Goal: Use online tool/utility

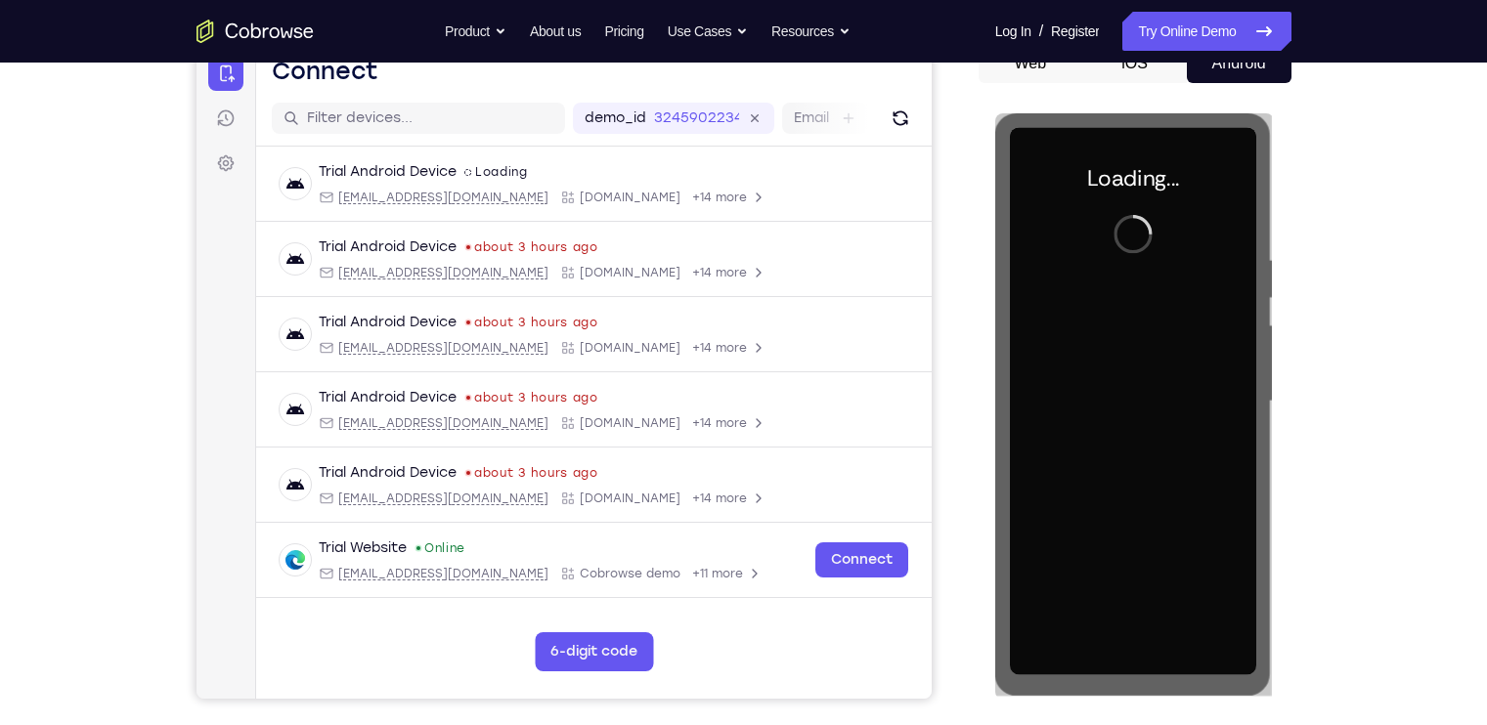
click at [1307, 361] on div "Your Support Agent Your Customer Web iOS Android Next Steps We’d be happy to gi…" at bounding box center [743, 496] width 1251 height 1289
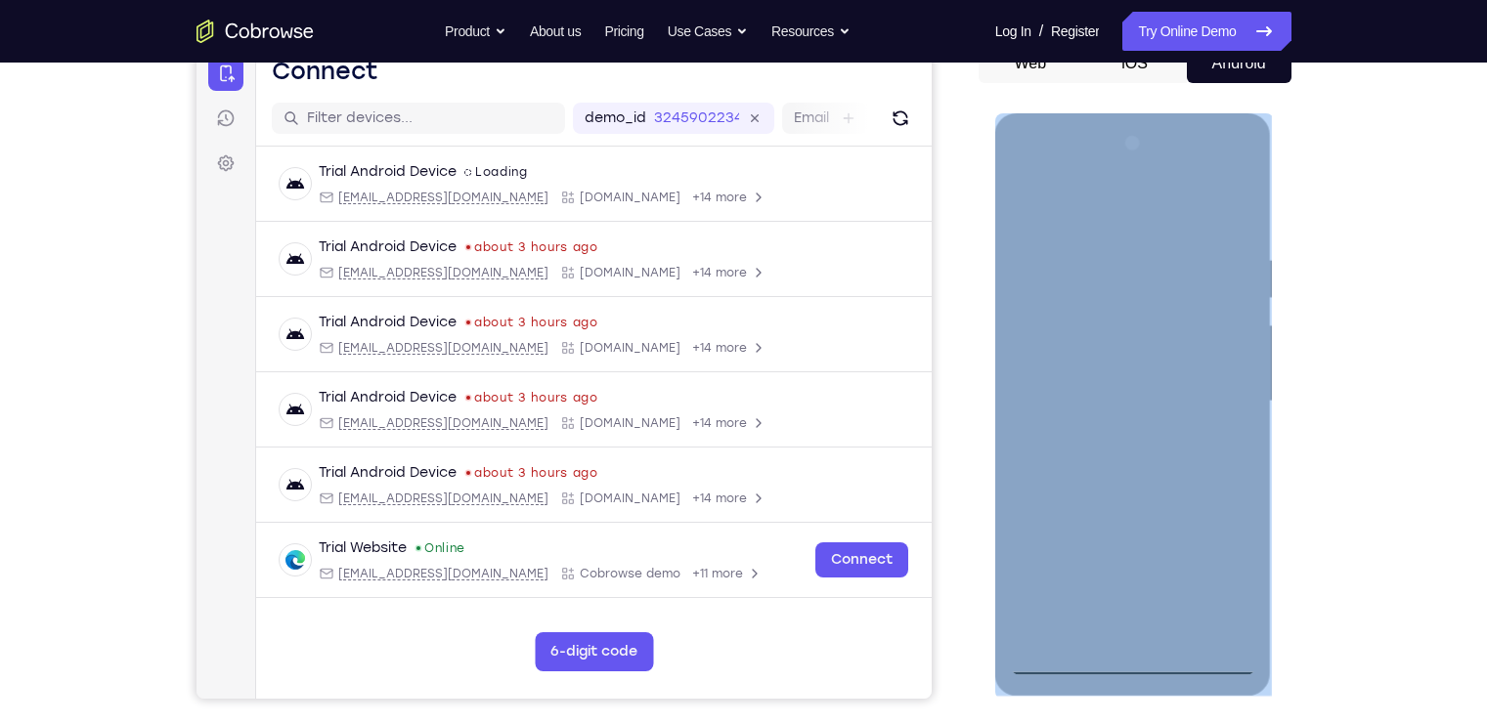
click at [1120, 655] on div at bounding box center [1133, 401] width 246 height 547
click at [1145, 653] on div at bounding box center [1133, 401] width 246 height 547
click at [1216, 572] on div at bounding box center [1133, 401] width 246 height 547
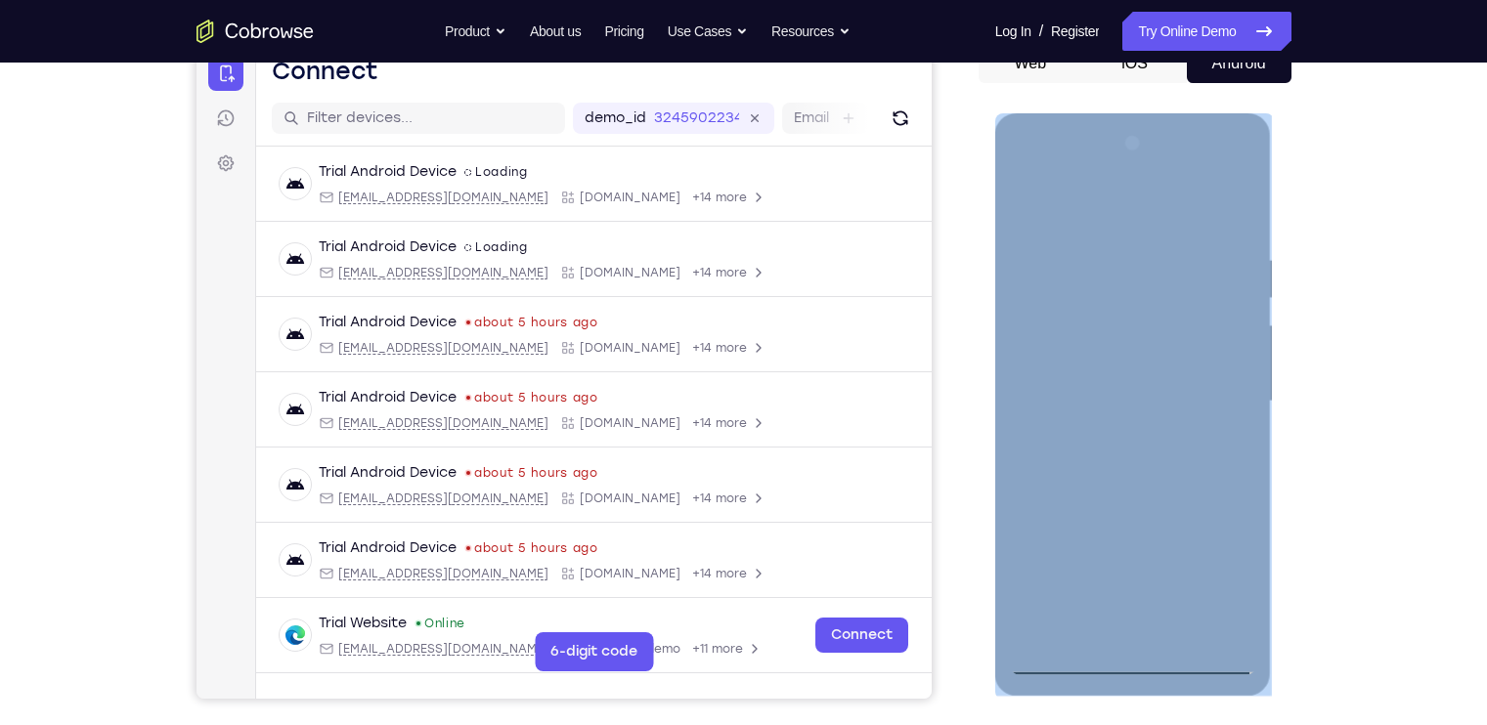
click at [1028, 198] on div at bounding box center [1133, 401] width 246 height 547
click at [1232, 387] on div at bounding box center [1133, 401] width 246 height 547
click at [1148, 627] on div at bounding box center [1133, 401] width 246 height 547
click at [1099, 375] on div at bounding box center [1133, 401] width 246 height 547
click at [1095, 313] on div at bounding box center [1133, 401] width 246 height 547
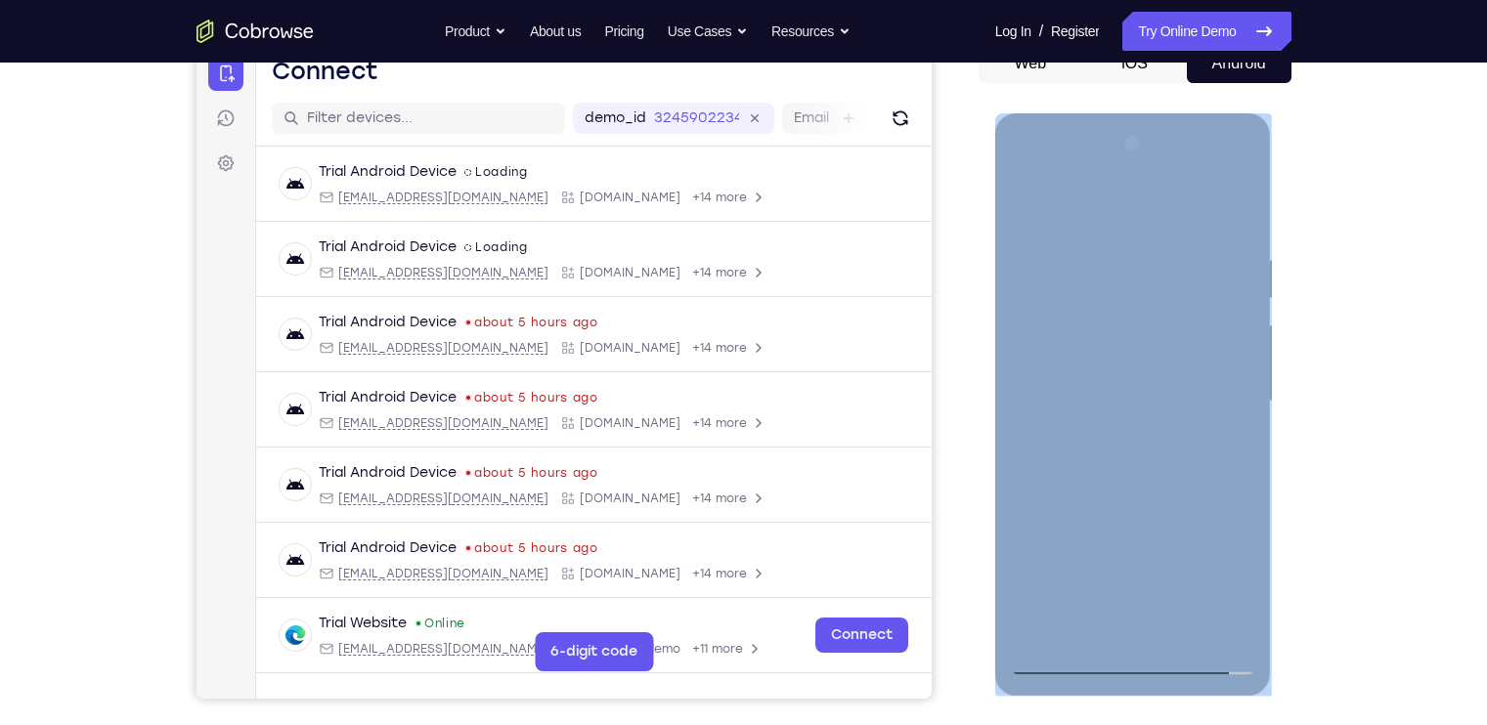
click at [1055, 362] on div at bounding box center [1133, 401] width 246 height 547
click at [1130, 398] on div at bounding box center [1133, 401] width 246 height 547
click at [1146, 460] on div at bounding box center [1133, 401] width 246 height 547
click at [1143, 479] on div at bounding box center [1133, 401] width 246 height 547
click at [1129, 489] on div at bounding box center [1133, 401] width 246 height 547
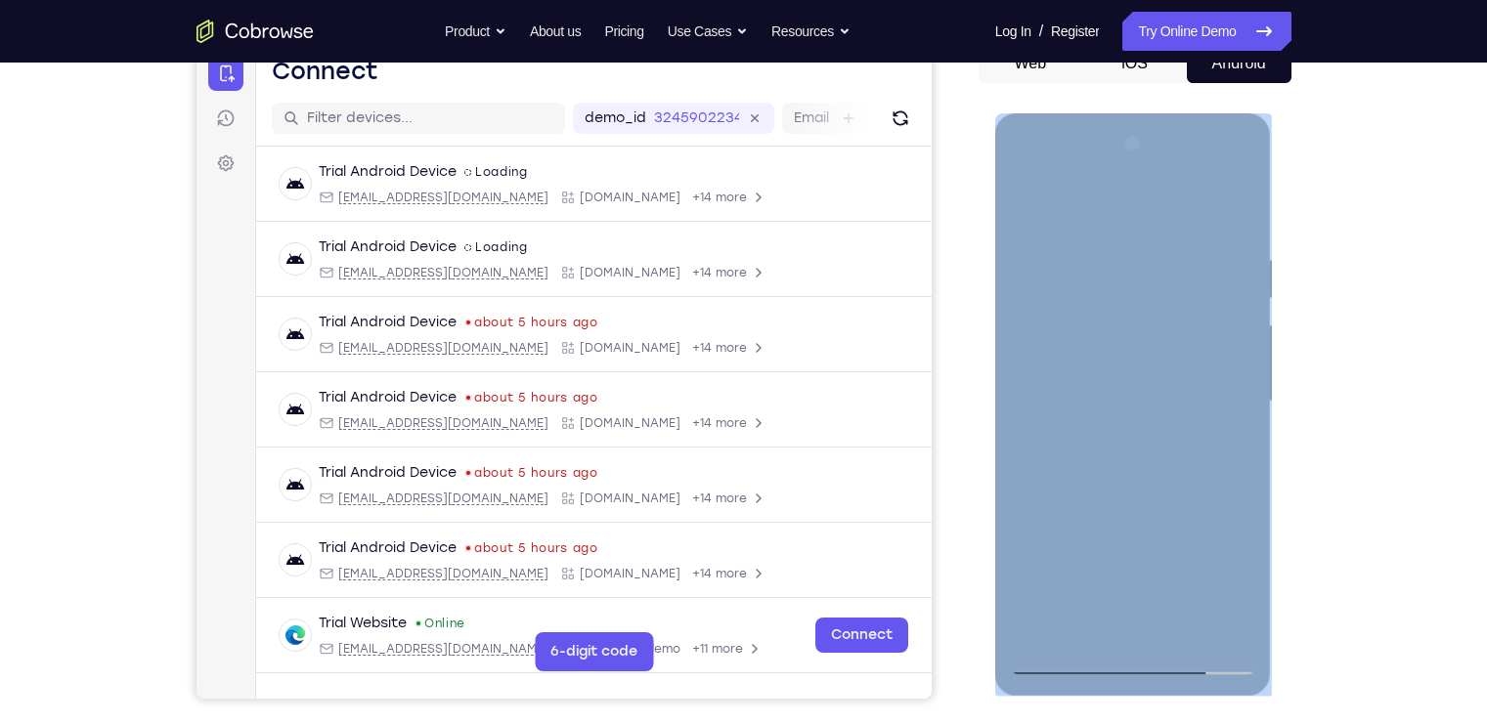
click at [1181, 626] on div at bounding box center [1133, 401] width 246 height 547
click at [1162, 503] on div at bounding box center [1133, 401] width 246 height 547
click at [1114, 393] on div at bounding box center [1133, 401] width 246 height 547
click at [1025, 210] on div at bounding box center [1133, 401] width 246 height 547
click at [1029, 205] on div at bounding box center [1133, 401] width 246 height 547
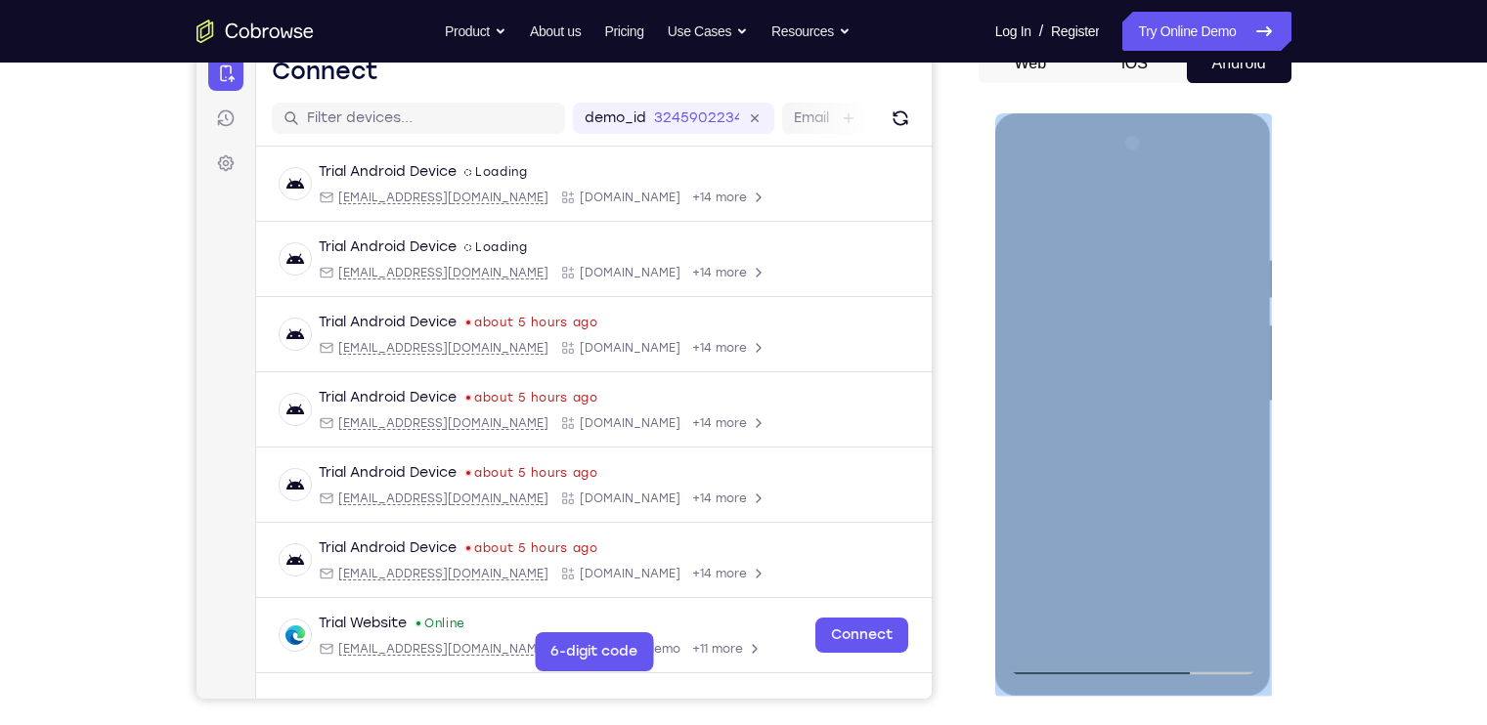
click at [1239, 194] on div at bounding box center [1133, 401] width 246 height 547
click at [1095, 315] on div at bounding box center [1133, 401] width 246 height 547
click at [1024, 201] on div at bounding box center [1133, 401] width 246 height 547
click at [1186, 246] on div at bounding box center [1133, 401] width 246 height 547
click at [1176, 231] on div at bounding box center [1133, 401] width 246 height 547
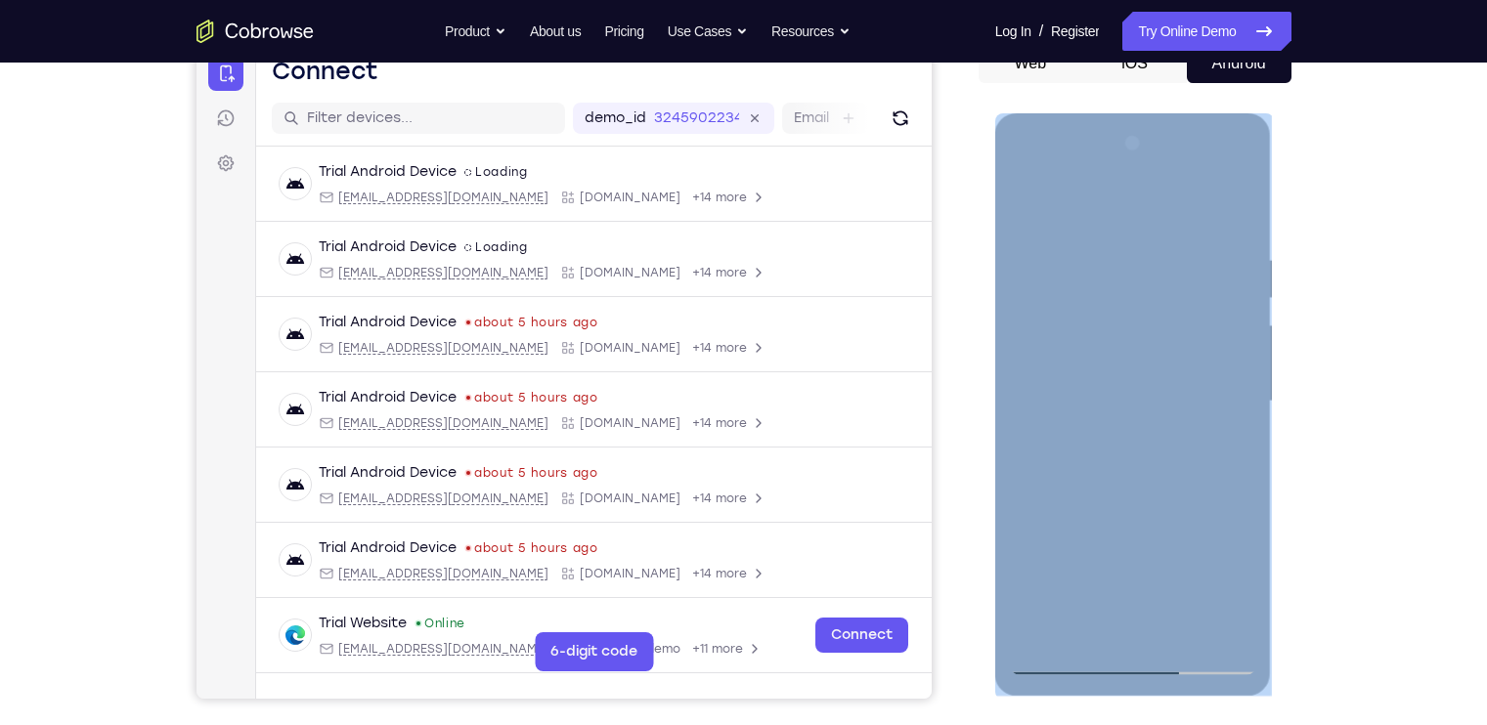
click at [1225, 629] on div at bounding box center [1133, 401] width 246 height 547
click at [1241, 204] on div at bounding box center [1133, 401] width 246 height 547
click at [1147, 500] on div at bounding box center [1133, 401] width 246 height 547
click at [1059, 219] on div at bounding box center [1133, 401] width 246 height 547
click at [1059, 235] on div at bounding box center [1133, 401] width 246 height 547
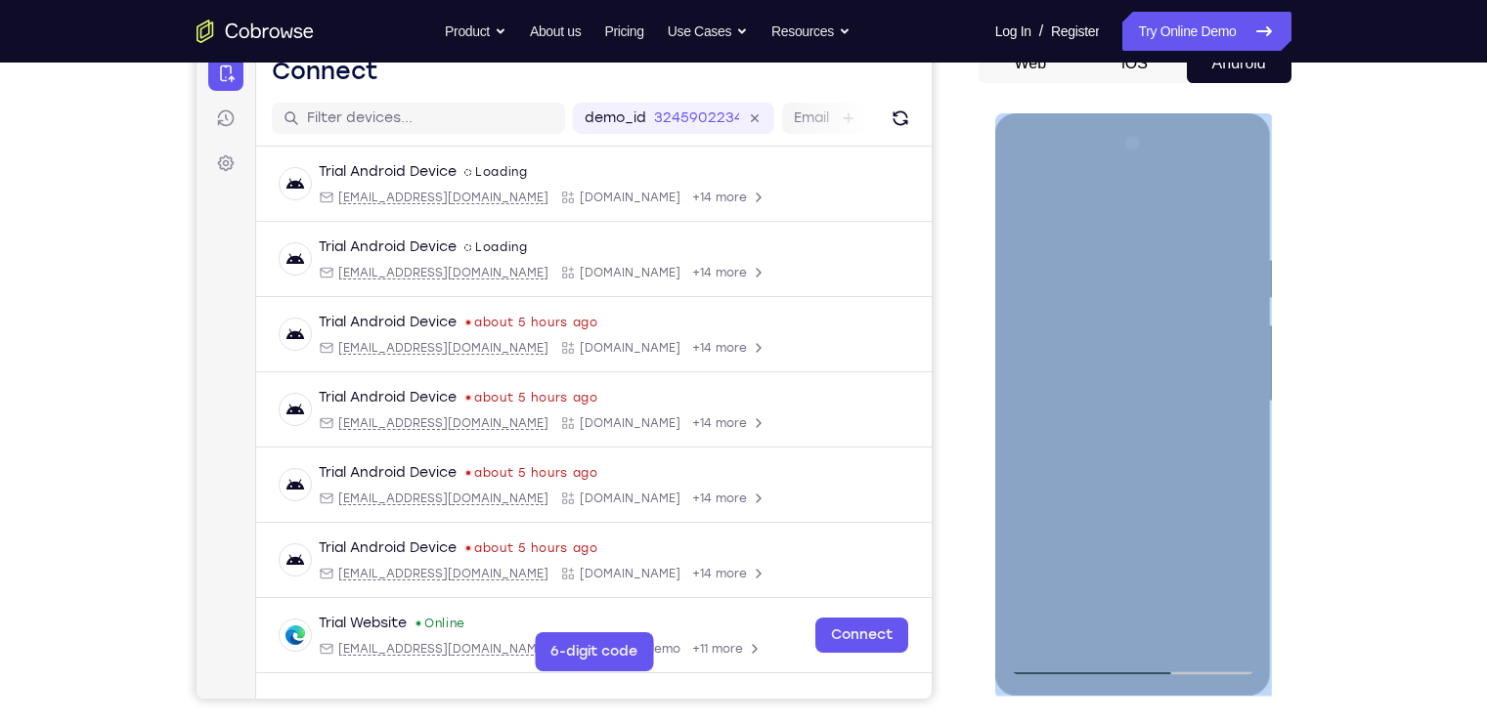
click at [1045, 234] on div at bounding box center [1133, 401] width 246 height 547
click at [1132, 569] on div at bounding box center [1133, 401] width 246 height 547
click at [1185, 566] on div at bounding box center [1133, 401] width 246 height 547
click at [1060, 576] on div at bounding box center [1133, 401] width 246 height 547
click at [1183, 629] on div at bounding box center [1133, 401] width 246 height 547
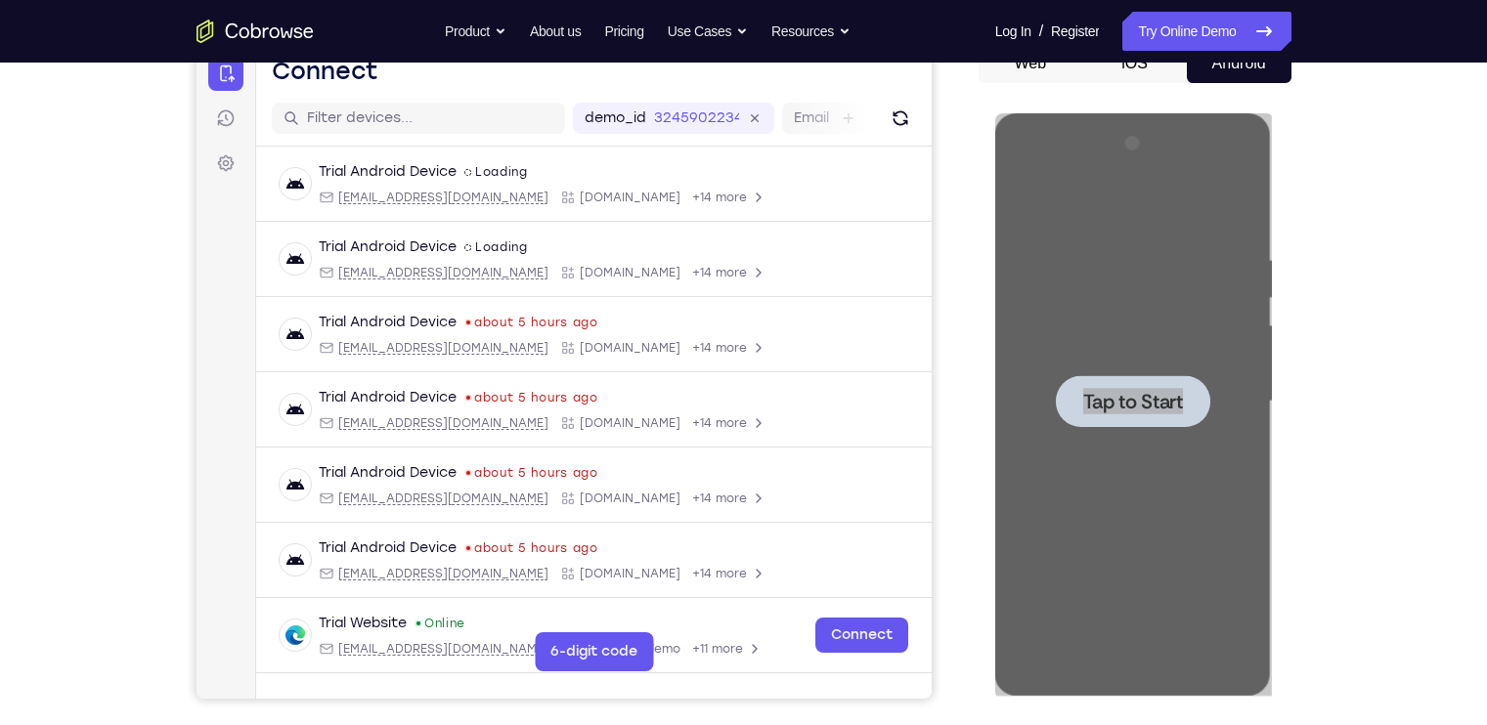
click at [1296, 268] on div "Your Support Agent Your Customer Web iOS Android Next Steps We’d be happy to gi…" at bounding box center [743, 496] width 1251 height 1289
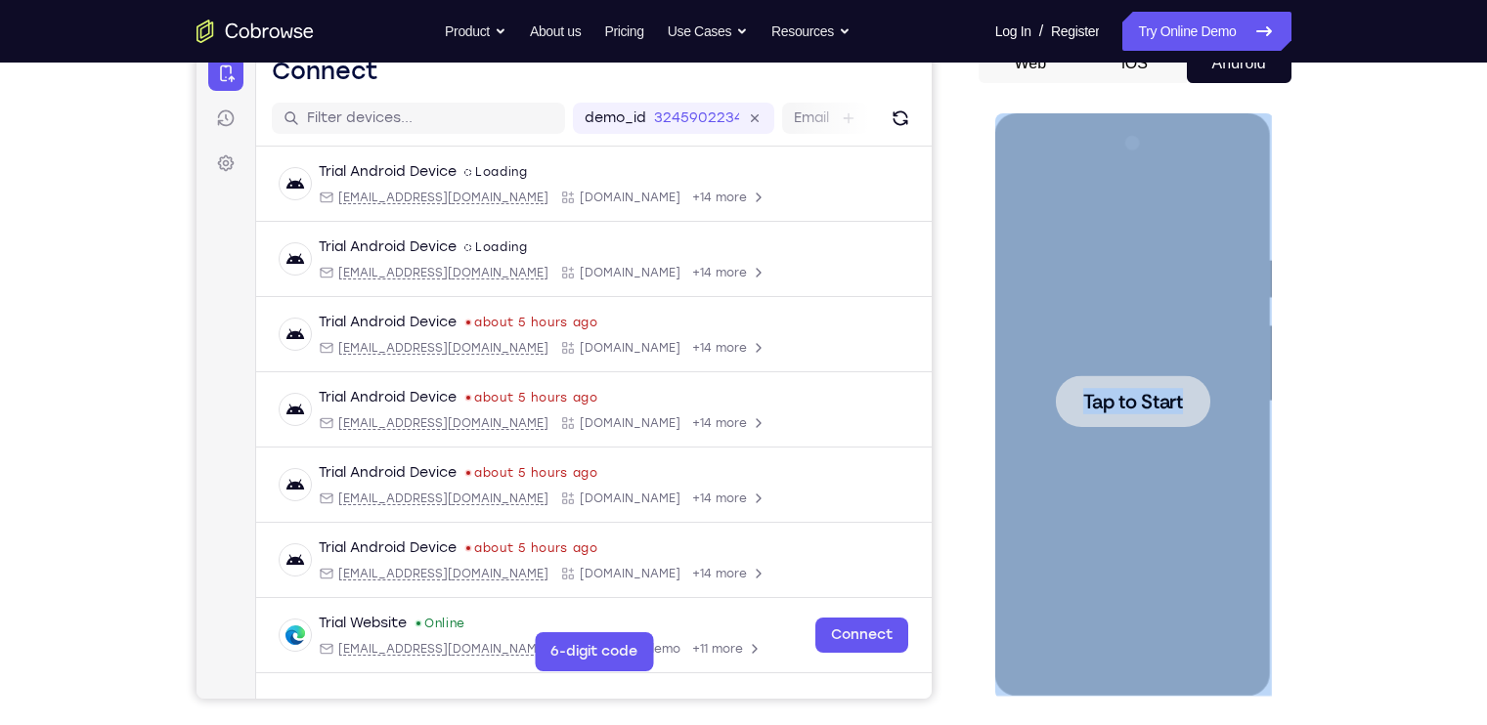
click at [1127, 392] on span "Tap to Start" at bounding box center [1133, 402] width 100 height 20
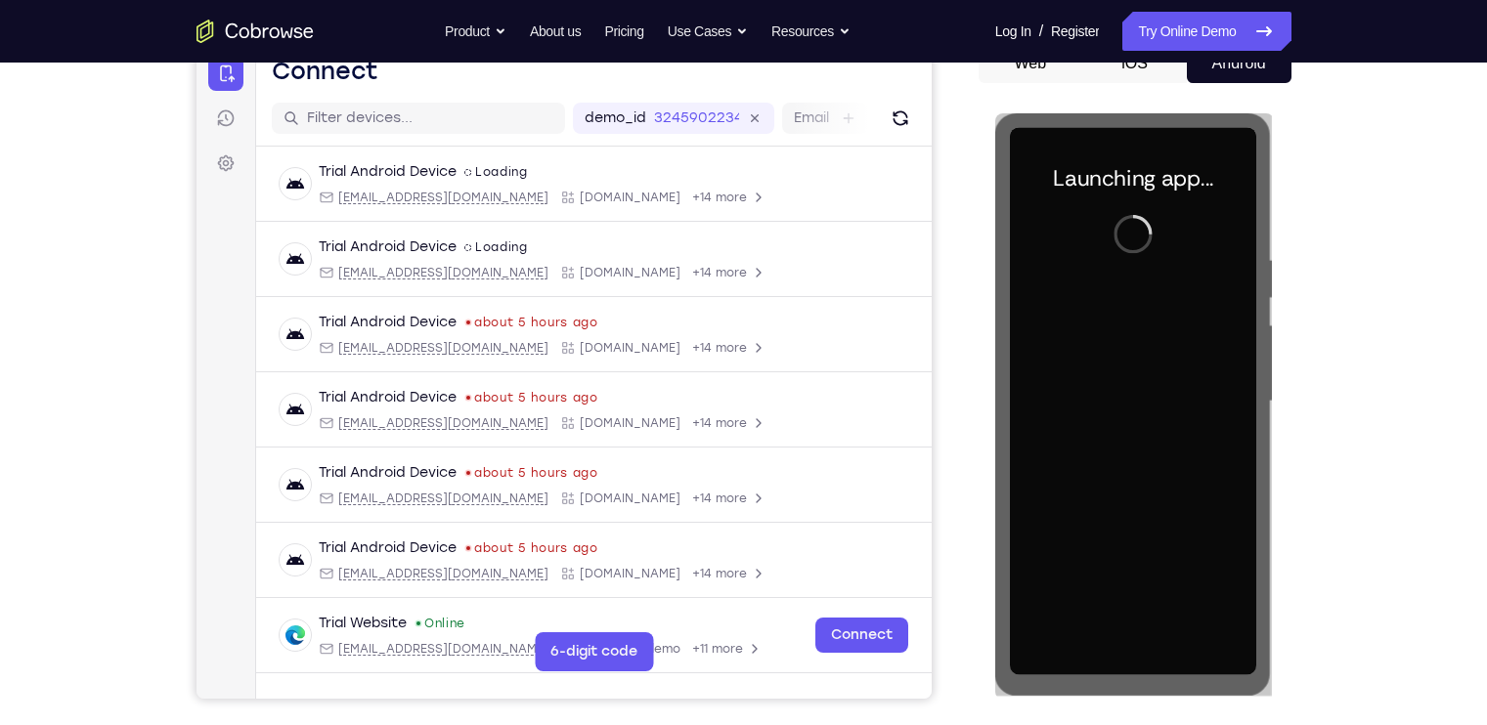
click at [1467, 288] on div "Your Support Agent Your Customer Web iOS Android Next Steps We’d be happy to gi…" at bounding box center [743, 496] width 1487 height 1289
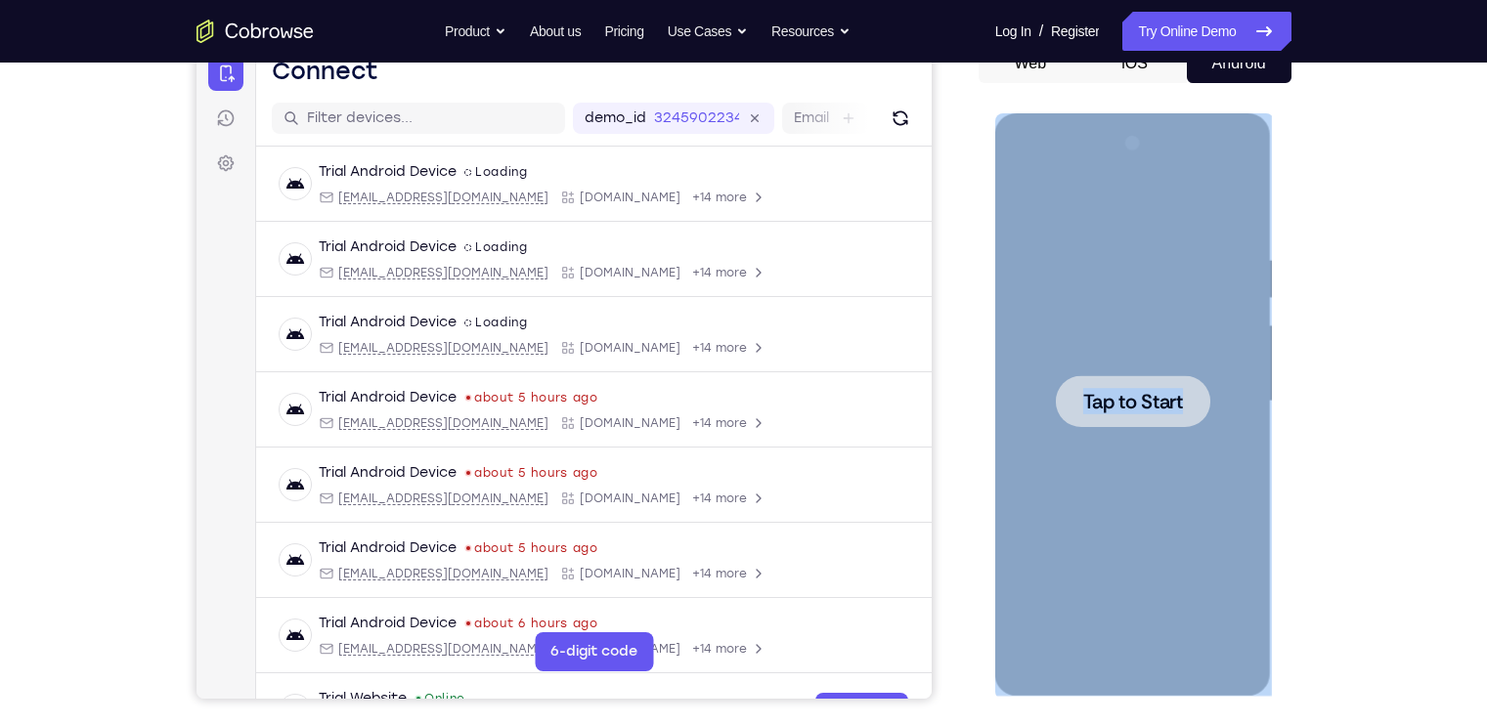
click at [1090, 323] on div at bounding box center [1133, 401] width 246 height 547
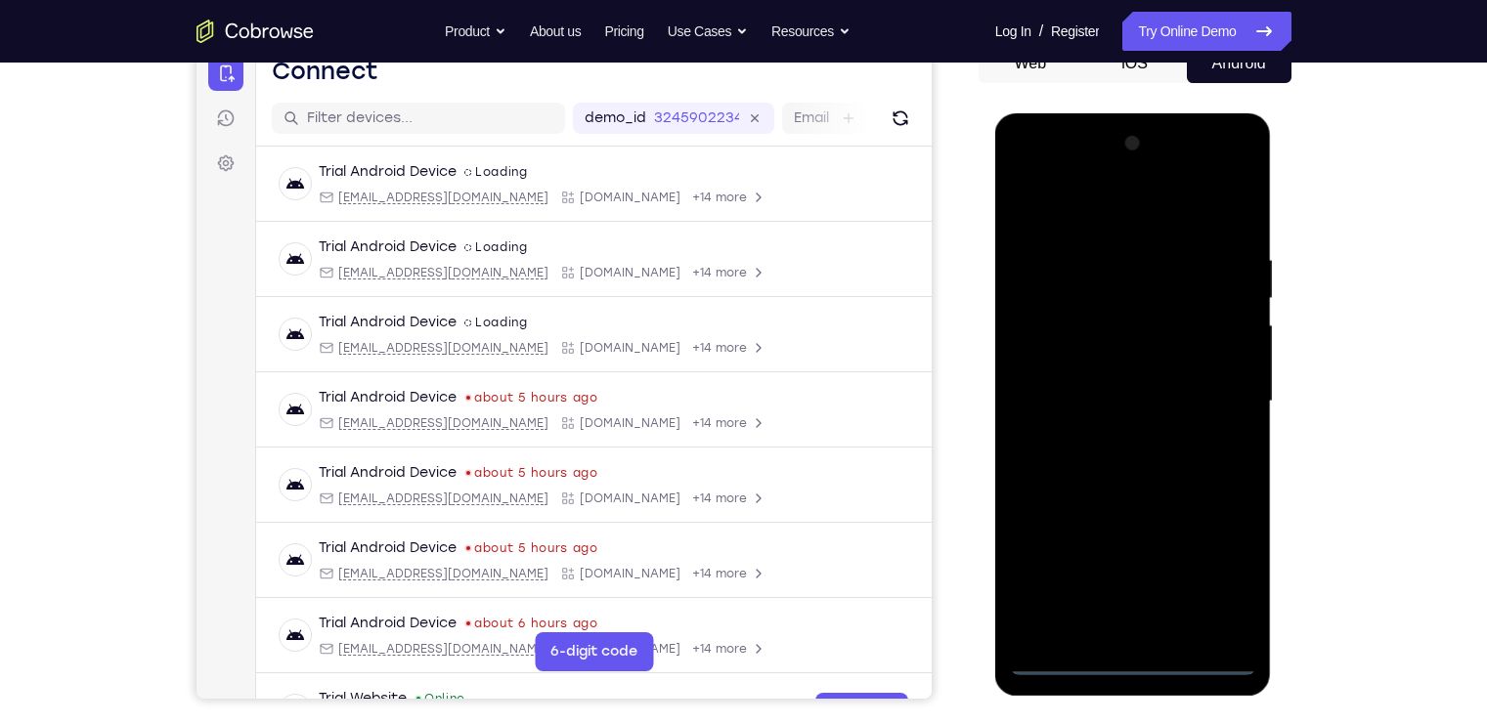
click at [1132, 662] on div at bounding box center [1133, 401] width 246 height 547
click at [1124, 660] on div at bounding box center [1133, 401] width 246 height 547
click at [1219, 565] on div at bounding box center [1133, 401] width 246 height 547
click at [1067, 202] on div at bounding box center [1133, 401] width 246 height 547
click at [1221, 400] on div at bounding box center [1133, 401] width 246 height 547
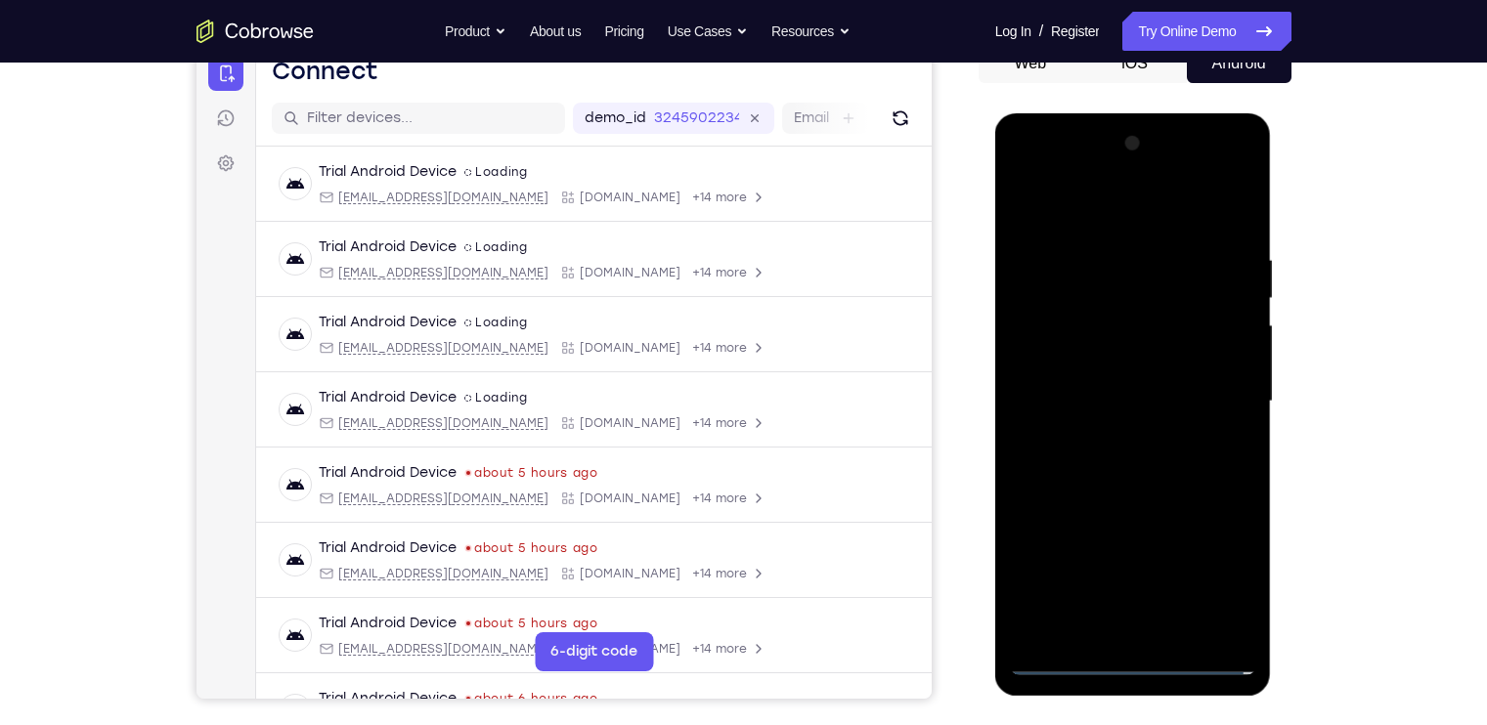
click at [1155, 629] on div at bounding box center [1133, 401] width 246 height 547
click at [1065, 366] on div at bounding box center [1133, 401] width 246 height 547
click at [1060, 355] on div at bounding box center [1133, 401] width 246 height 547
click at [1087, 407] on div at bounding box center [1133, 401] width 246 height 547
click at [1132, 464] on div at bounding box center [1133, 401] width 246 height 547
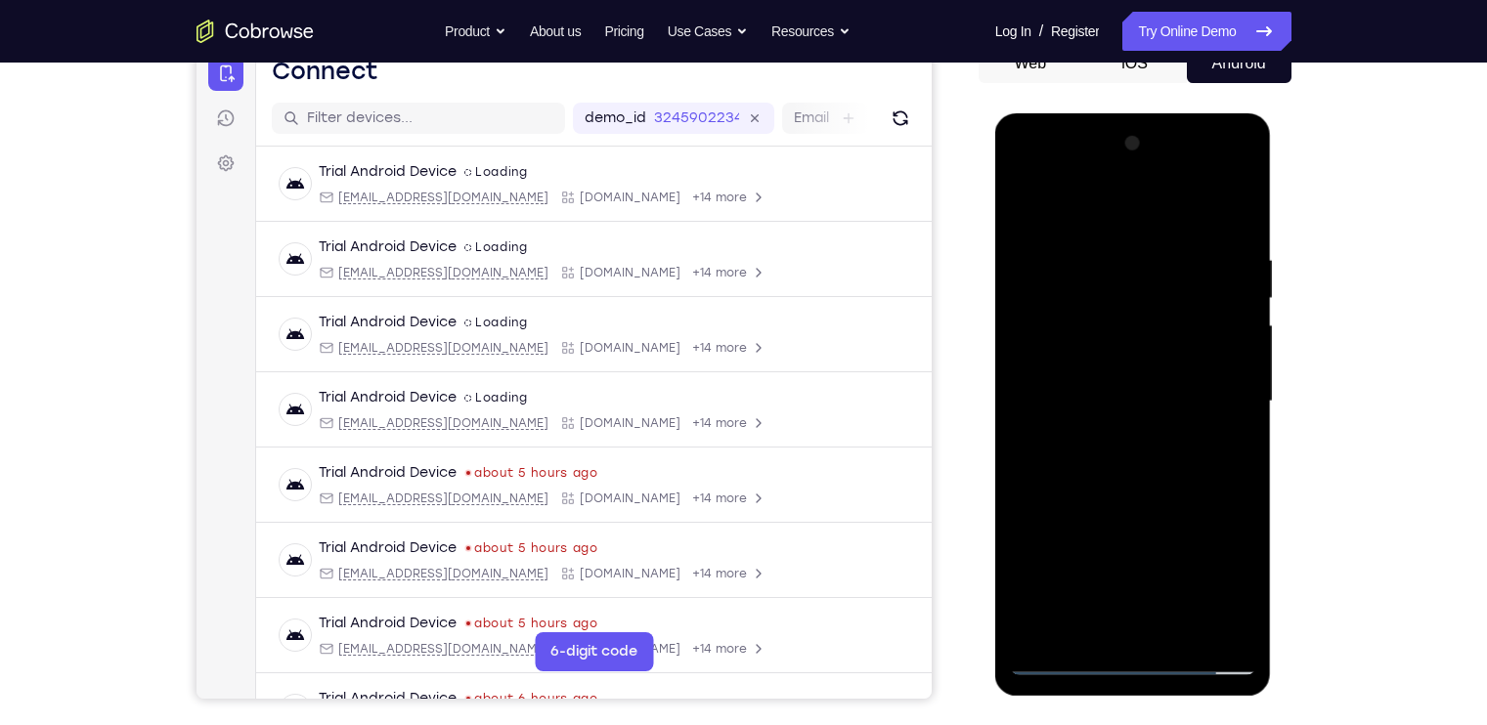
click at [1111, 469] on div at bounding box center [1133, 401] width 246 height 547
click at [1080, 626] on div at bounding box center [1133, 401] width 246 height 547
click at [1153, 198] on div at bounding box center [1133, 401] width 246 height 547
click at [1139, 238] on div at bounding box center [1133, 401] width 246 height 547
click at [1124, 456] on div at bounding box center [1133, 401] width 246 height 547
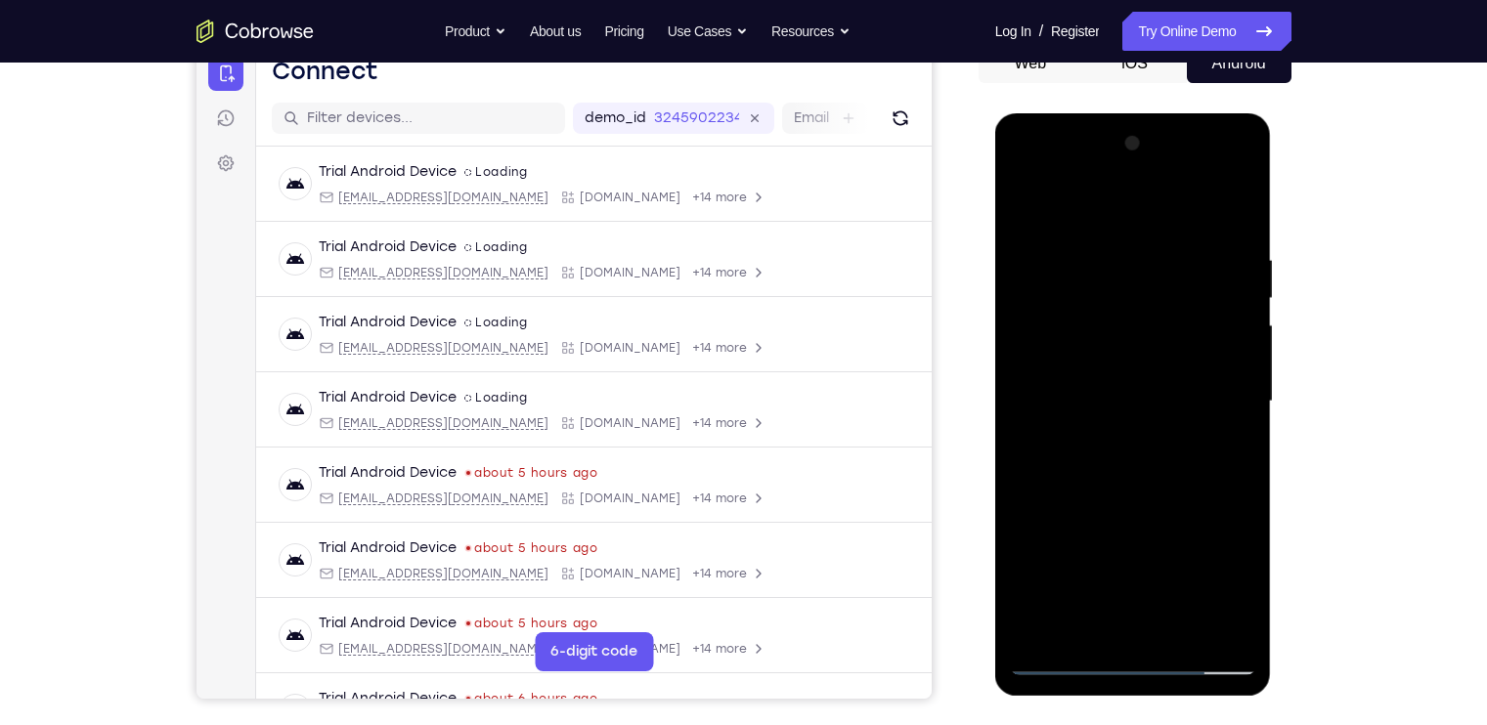
click at [1081, 194] on div at bounding box center [1133, 401] width 246 height 547
click at [1029, 621] on div at bounding box center [1133, 401] width 246 height 547
click at [1028, 622] on div at bounding box center [1133, 401] width 246 height 547
click at [1036, 624] on div at bounding box center [1133, 401] width 246 height 547
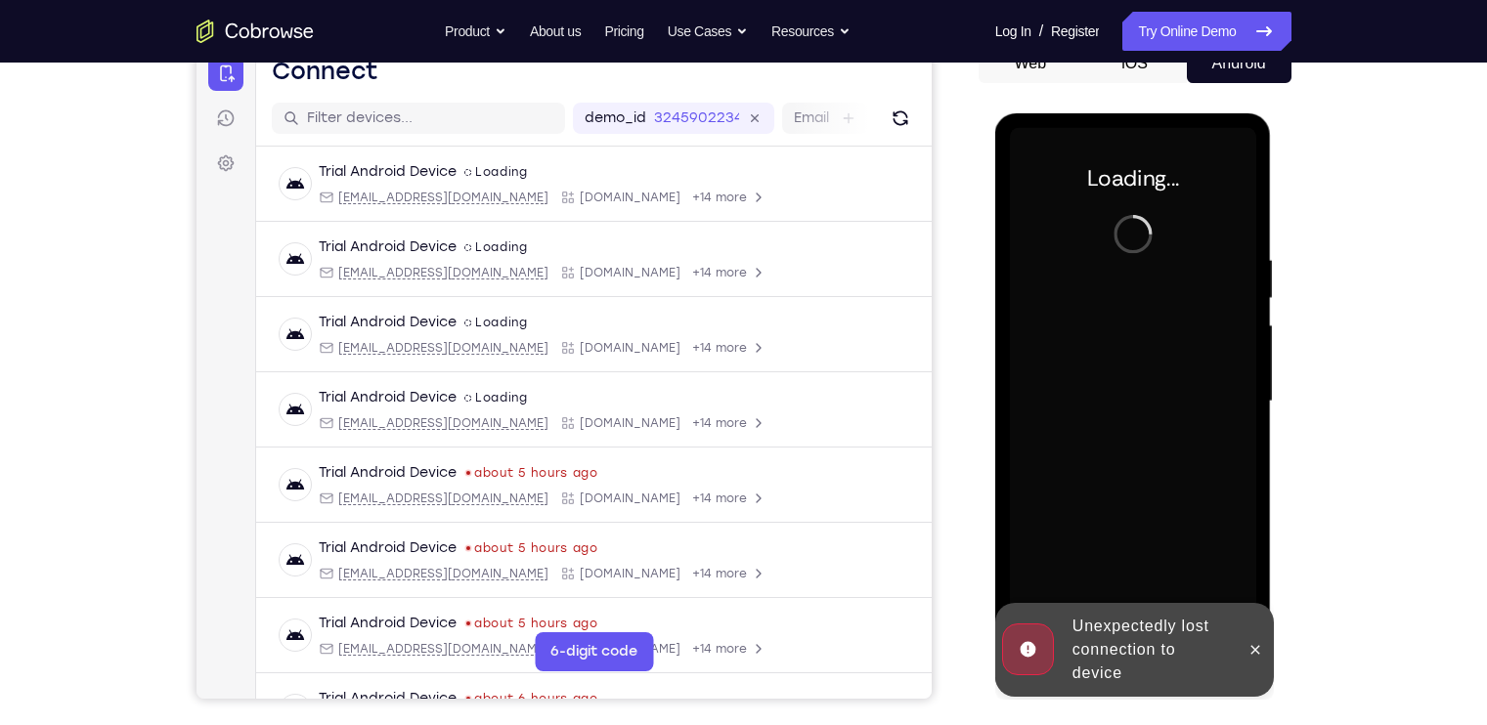
click at [1036, 624] on div at bounding box center [1133, 401] width 246 height 547
click at [1257, 647] on icon at bounding box center [1255, 649] width 9 height 9
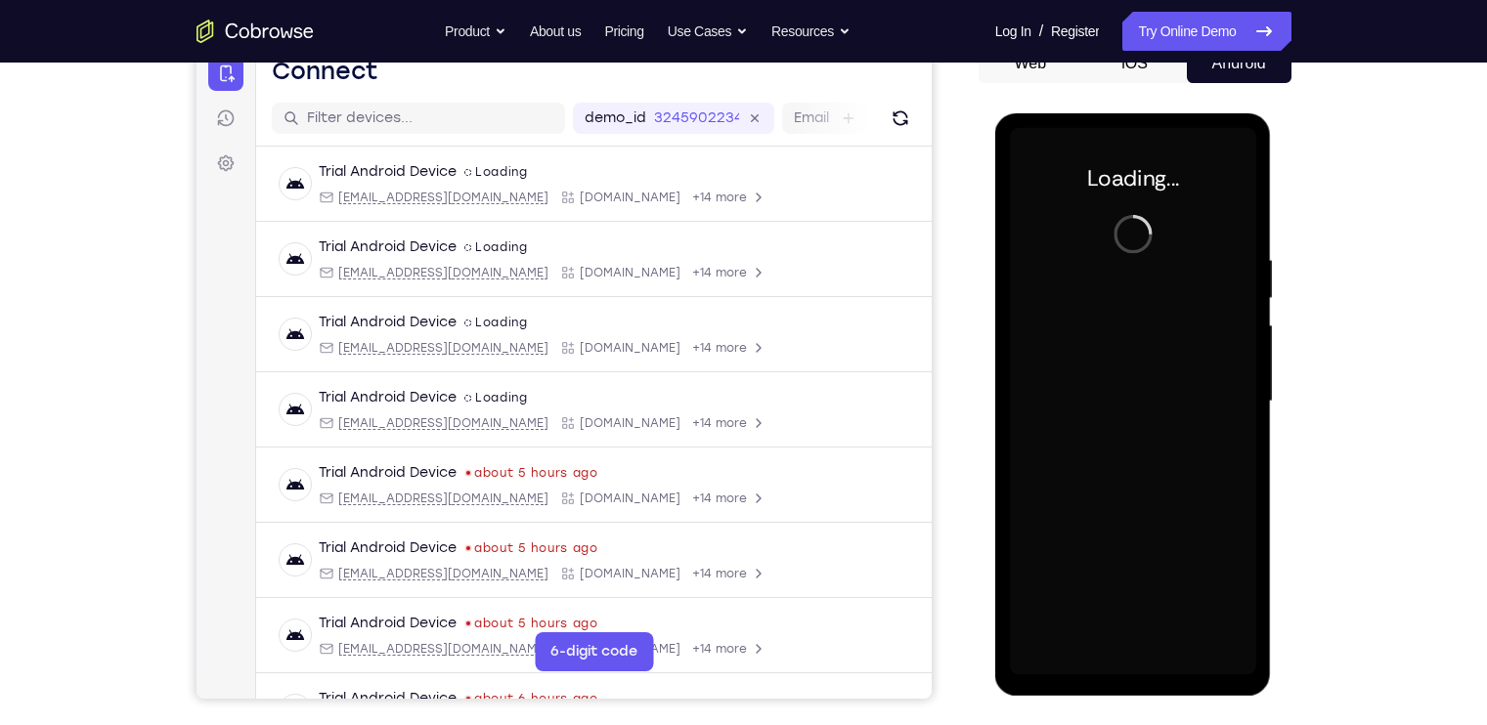
click at [1123, 512] on div at bounding box center [1133, 401] width 246 height 547
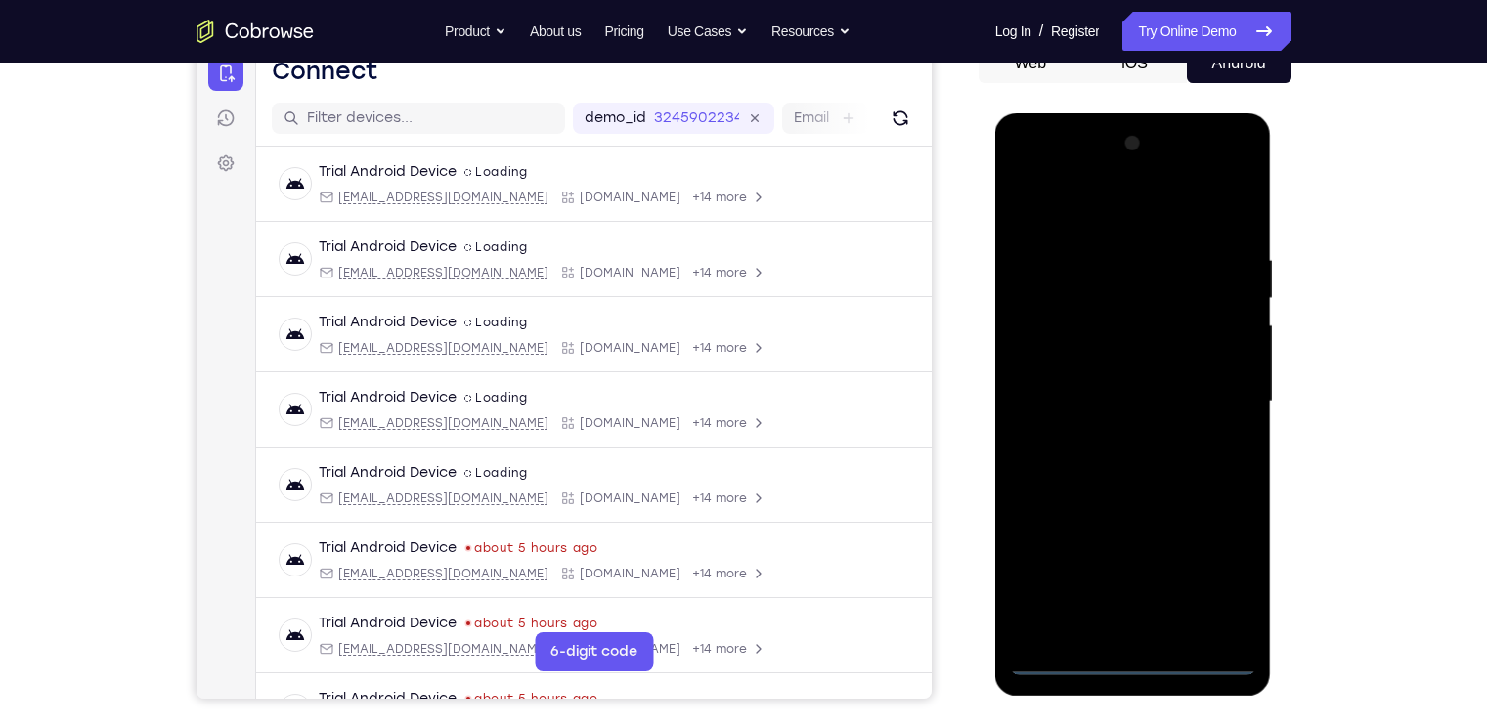
click at [1142, 654] on div at bounding box center [1133, 401] width 246 height 547
click at [1132, 659] on div at bounding box center [1133, 401] width 246 height 547
click at [1215, 577] on div at bounding box center [1133, 401] width 246 height 547
click at [1125, 215] on div at bounding box center [1133, 401] width 246 height 547
click at [1217, 399] on div at bounding box center [1133, 401] width 246 height 547
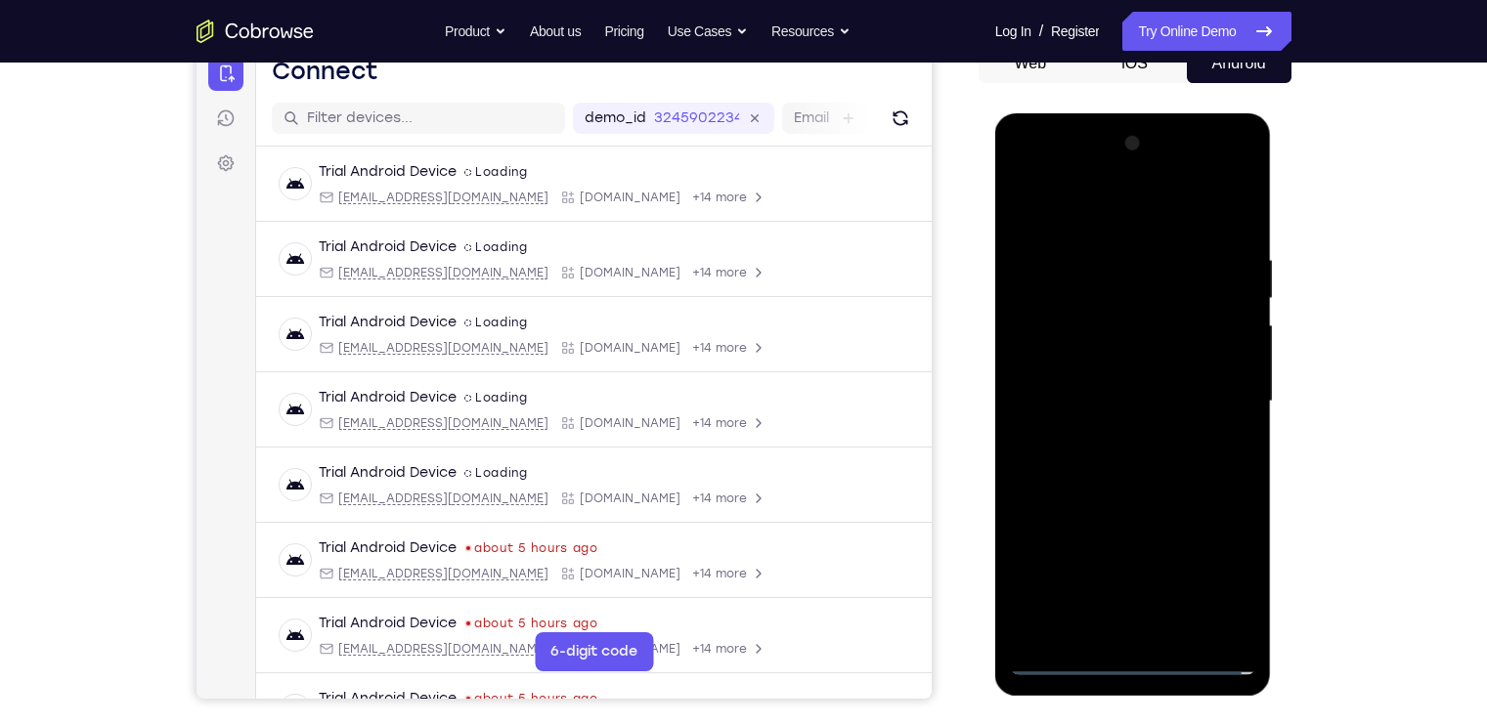
click at [1106, 435] on div at bounding box center [1133, 401] width 246 height 547
click at [1116, 382] on div at bounding box center [1133, 401] width 246 height 547
click at [1084, 353] on div at bounding box center [1133, 401] width 246 height 547
click at [1091, 399] on div at bounding box center [1133, 401] width 246 height 547
click at [1153, 464] on div at bounding box center [1133, 401] width 246 height 547
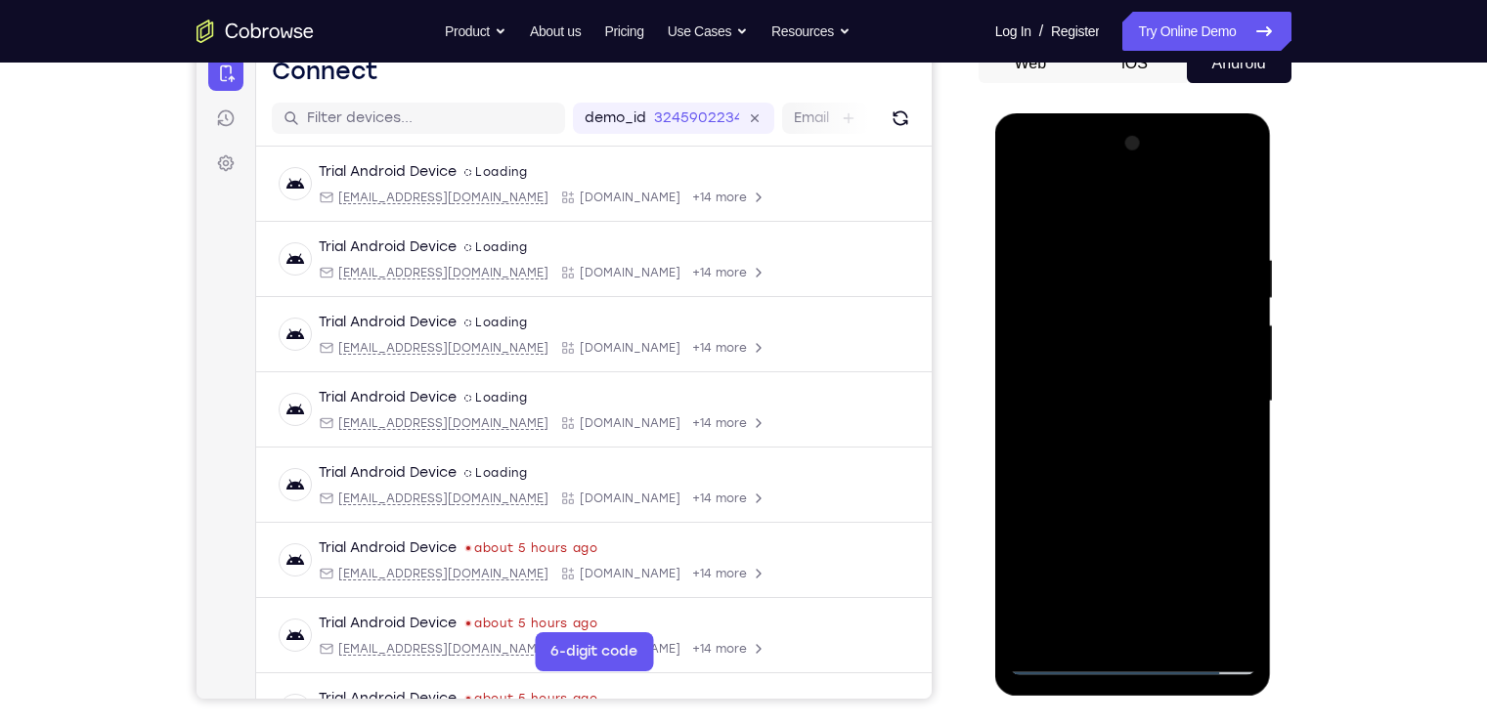
click at [1153, 464] on div at bounding box center [1133, 401] width 246 height 547
drag, startPoint x: 1118, startPoint y: 194, endPoint x: 1114, endPoint y: 64, distance: 131.0
click at [1114, 113] on html "Online web based iOS Simulators and Android Emulators. Run iPhone, iPad, Mobile…" at bounding box center [1134, 406] width 279 height 586
click at [1108, 459] on div at bounding box center [1133, 401] width 246 height 547
click at [1121, 478] on div at bounding box center [1133, 401] width 246 height 547
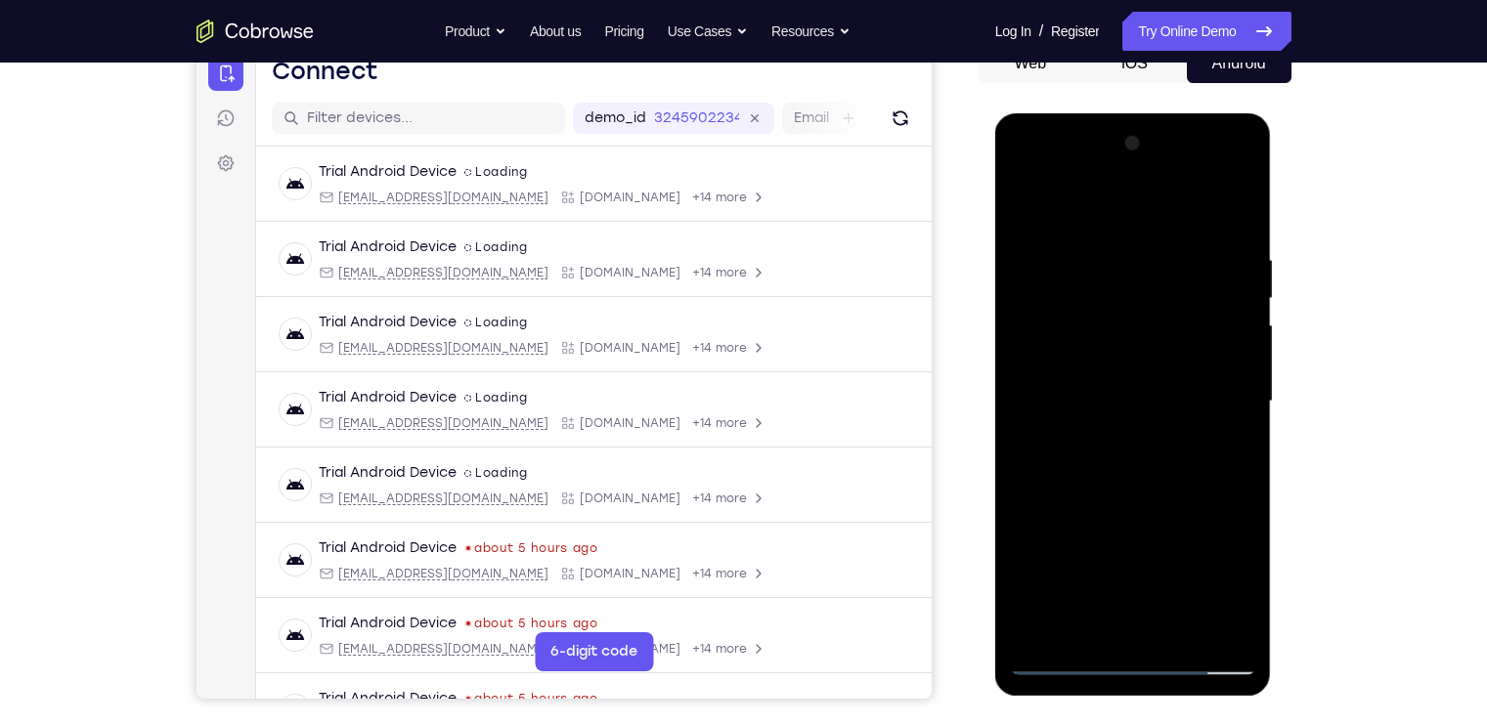
click at [1082, 629] on div at bounding box center [1133, 401] width 246 height 547
click at [1076, 200] on div at bounding box center [1133, 401] width 246 height 547
click at [1074, 200] on div at bounding box center [1133, 401] width 246 height 547
click at [1070, 199] on div at bounding box center [1133, 401] width 246 height 547
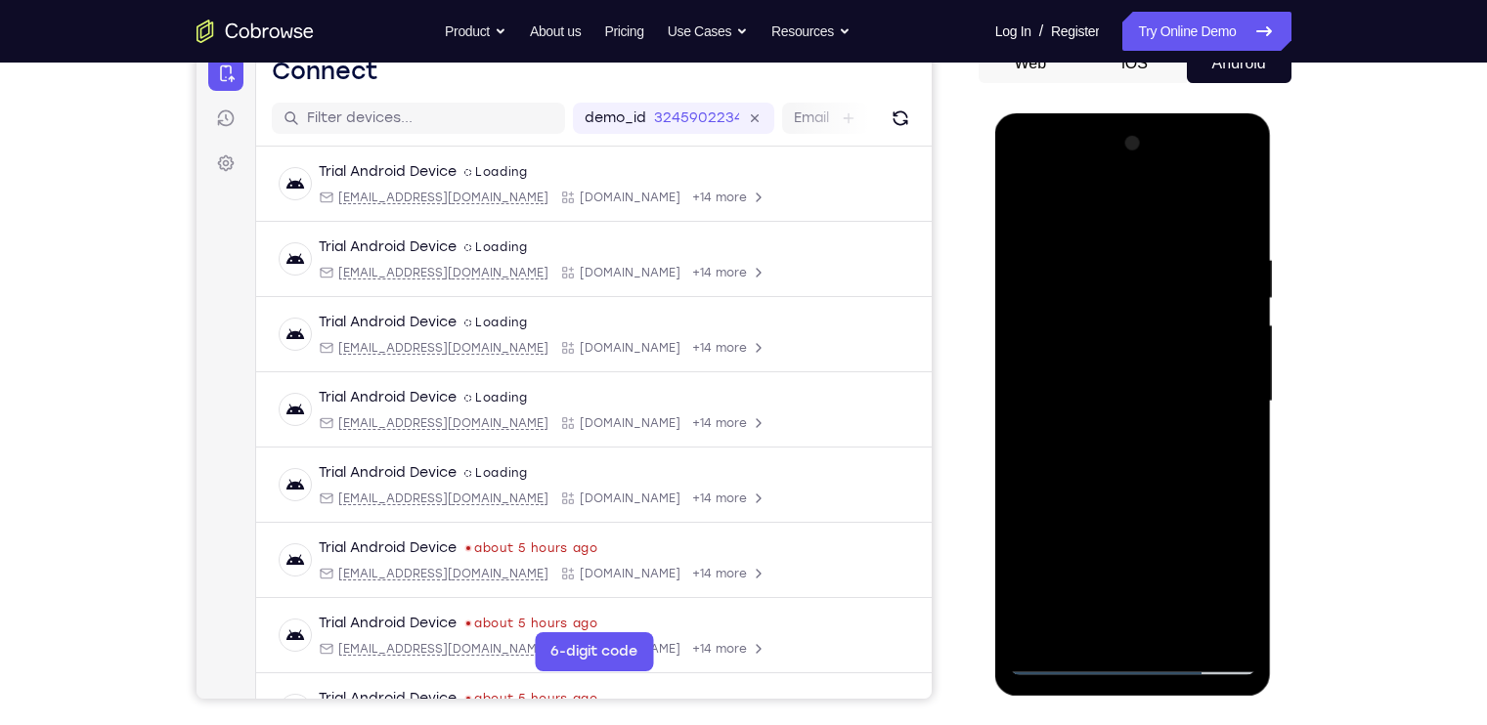
click at [1070, 199] on div at bounding box center [1133, 401] width 246 height 547
click at [1031, 619] on div at bounding box center [1133, 401] width 246 height 547
click at [1098, 554] on div at bounding box center [1133, 401] width 246 height 547
click at [1024, 625] on div at bounding box center [1133, 401] width 246 height 547
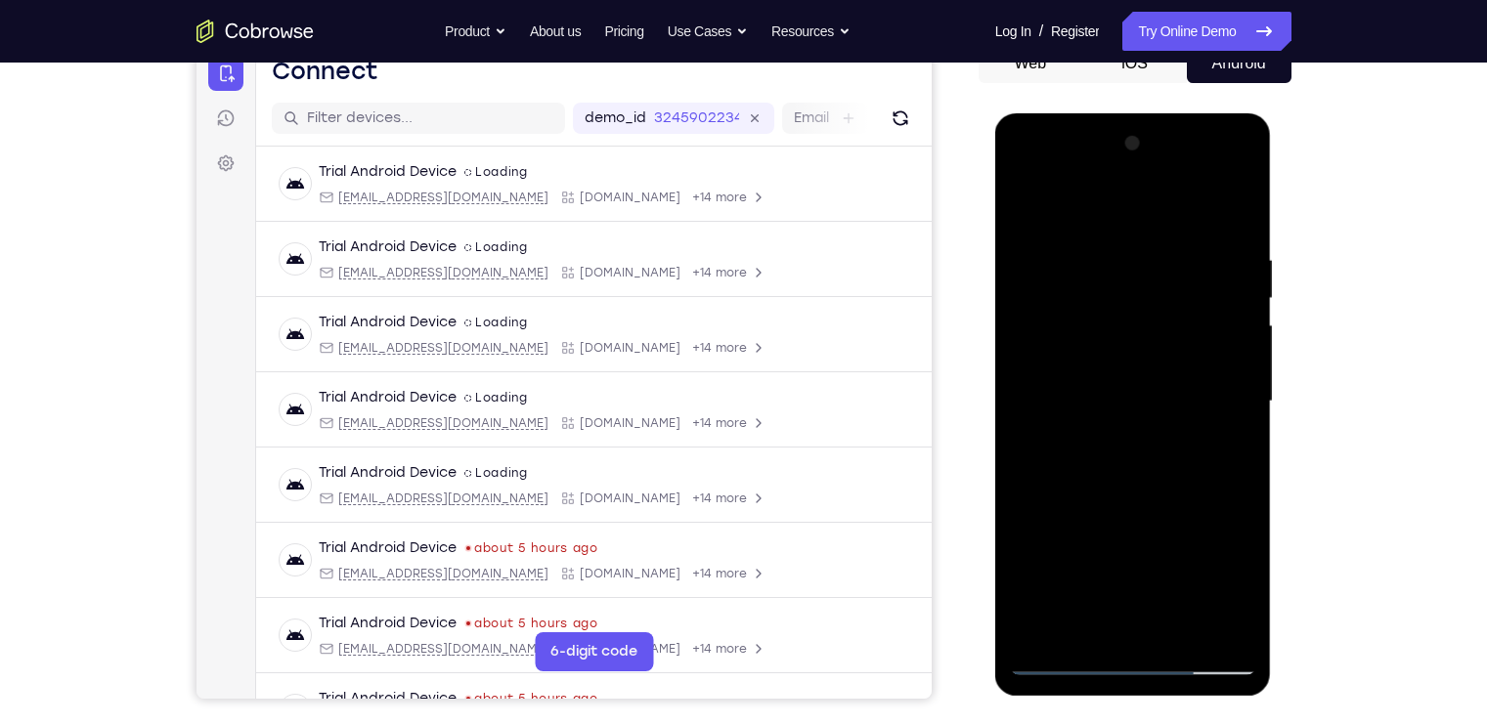
click at [1036, 557] on div at bounding box center [1133, 401] width 246 height 547
click at [1057, 556] on div at bounding box center [1133, 401] width 246 height 547
click at [1163, 547] on div at bounding box center [1133, 401] width 246 height 547
click at [1098, 518] on div at bounding box center [1133, 401] width 246 height 547
click at [1036, 552] on div at bounding box center [1133, 401] width 246 height 547
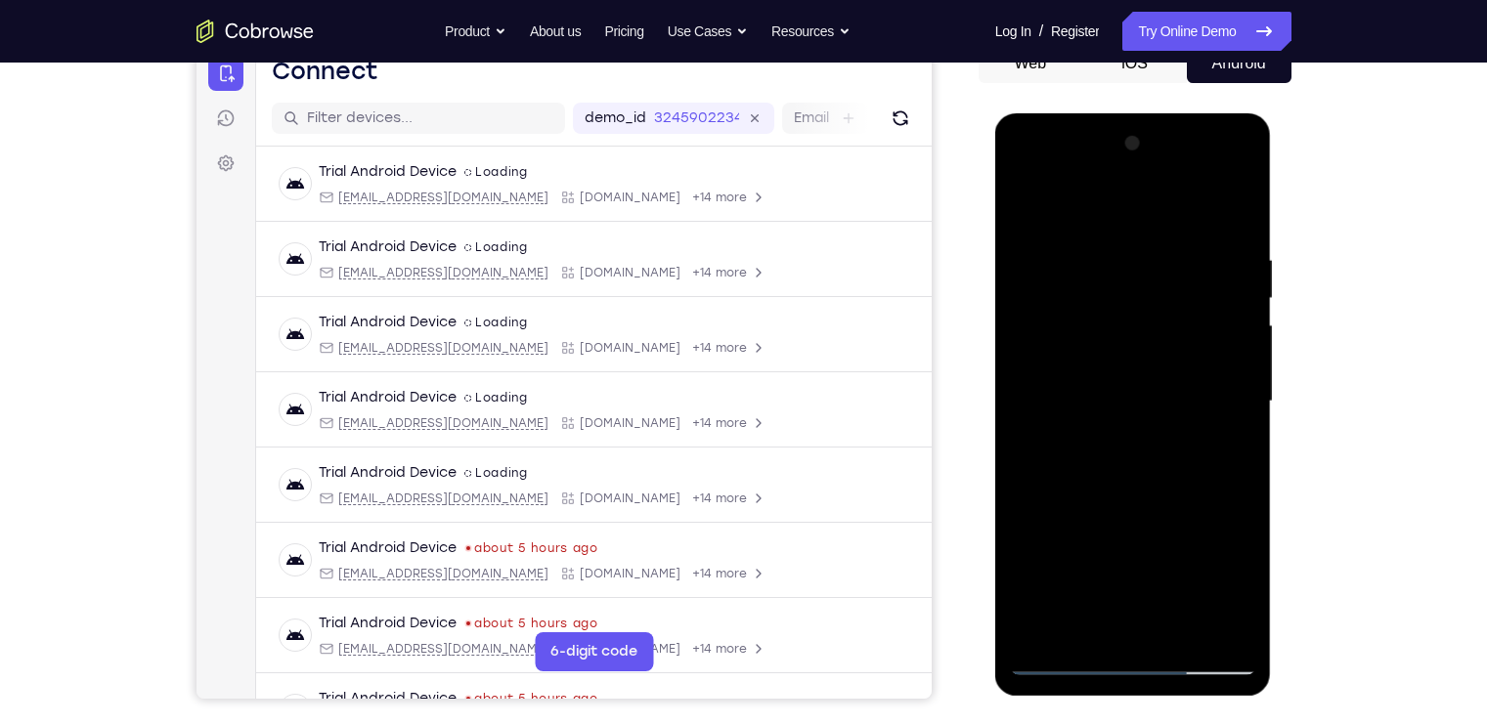
click at [1095, 525] on div at bounding box center [1133, 401] width 246 height 547
click at [1035, 550] on div at bounding box center [1133, 401] width 246 height 547
click at [1109, 552] on div at bounding box center [1133, 401] width 246 height 547
click at [1233, 204] on div at bounding box center [1133, 401] width 246 height 547
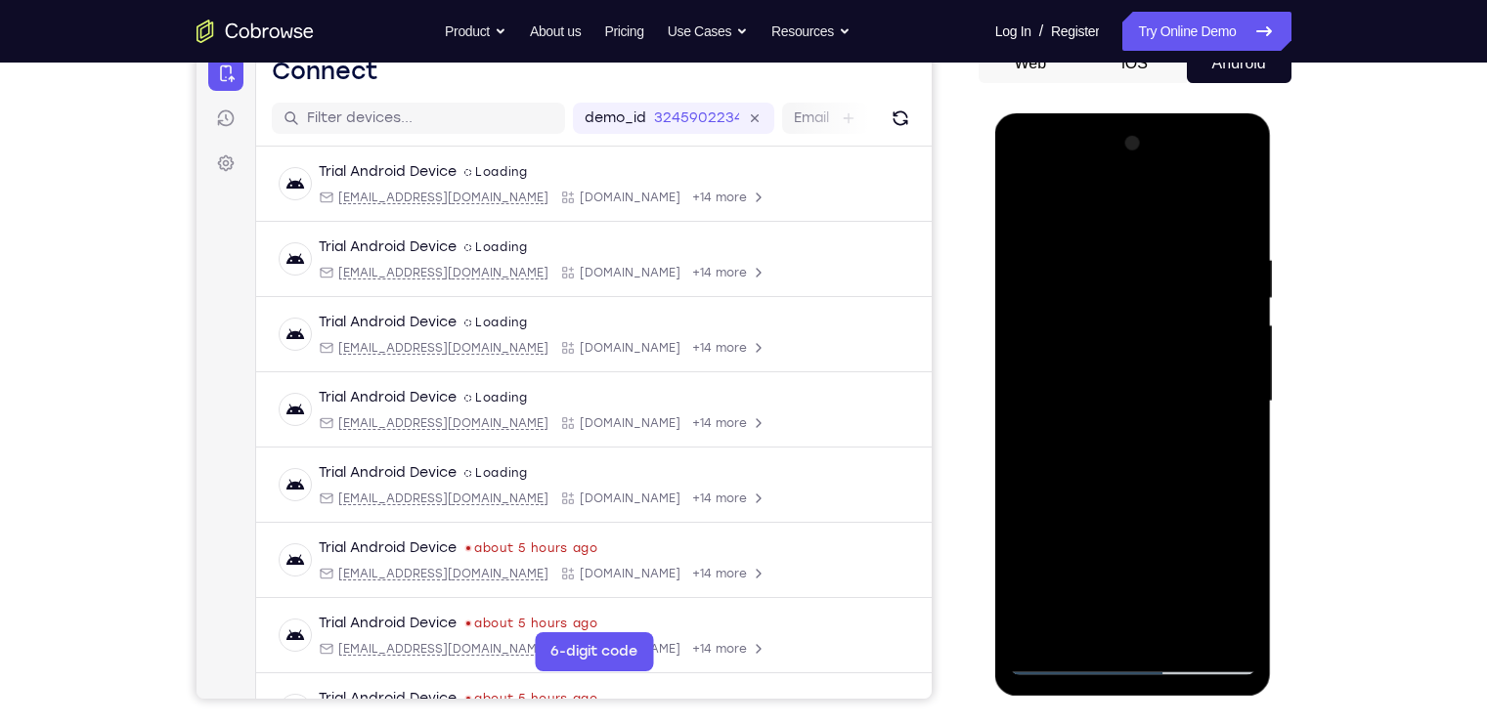
click at [1233, 204] on div at bounding box center [1133, 401] width 246 height 547
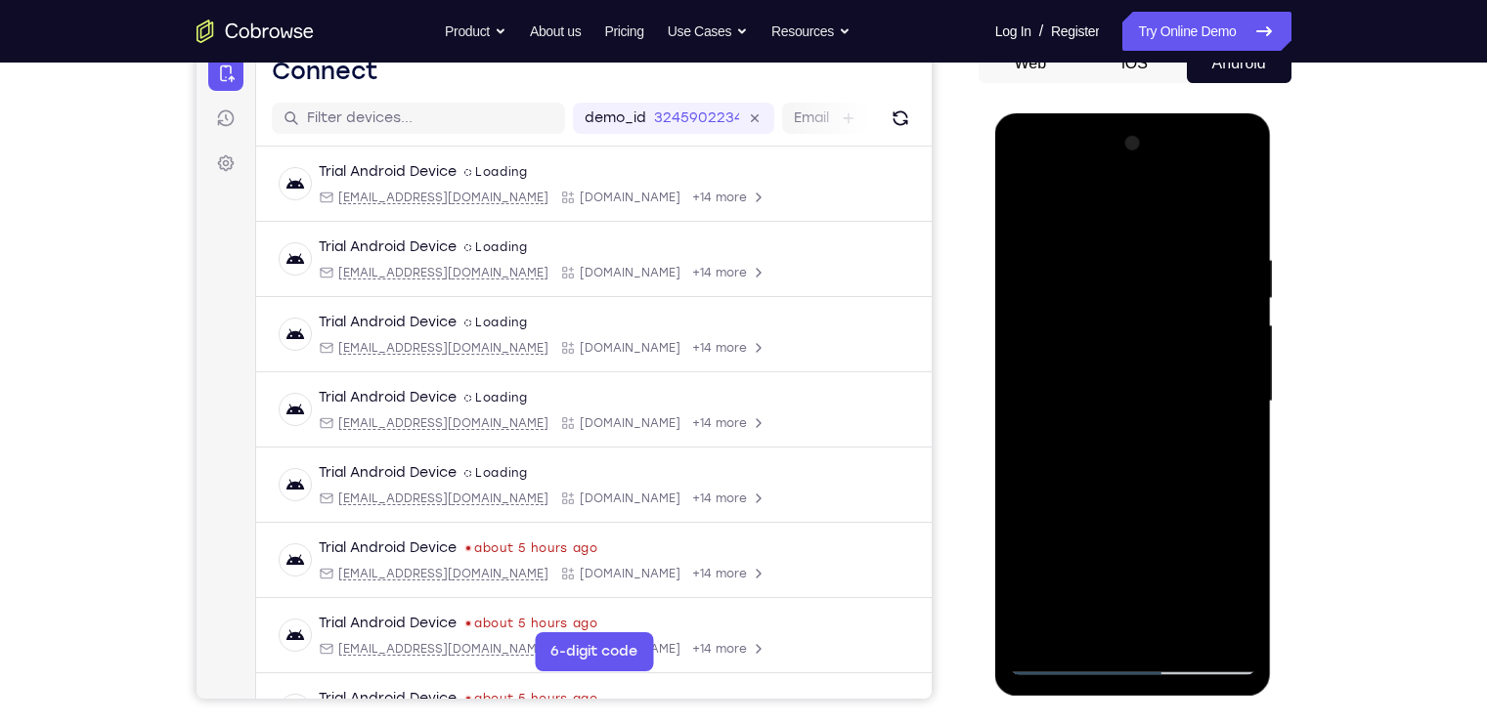
click at [1233, 204] on div at bounding box center [1133, 401] width 246 height 547
click at [1113, 204] on div at bounding box center [1133, 401] width 246 height 547
click at [1243, 193] on div at bounding box center [1133, 401] width 246 height 547
click at [1036, 622] on div at bounding box center [1133, 401] width 246 height 547
click at [1235, 198] on div at bounding box center [1133, 401] width 246 height 547
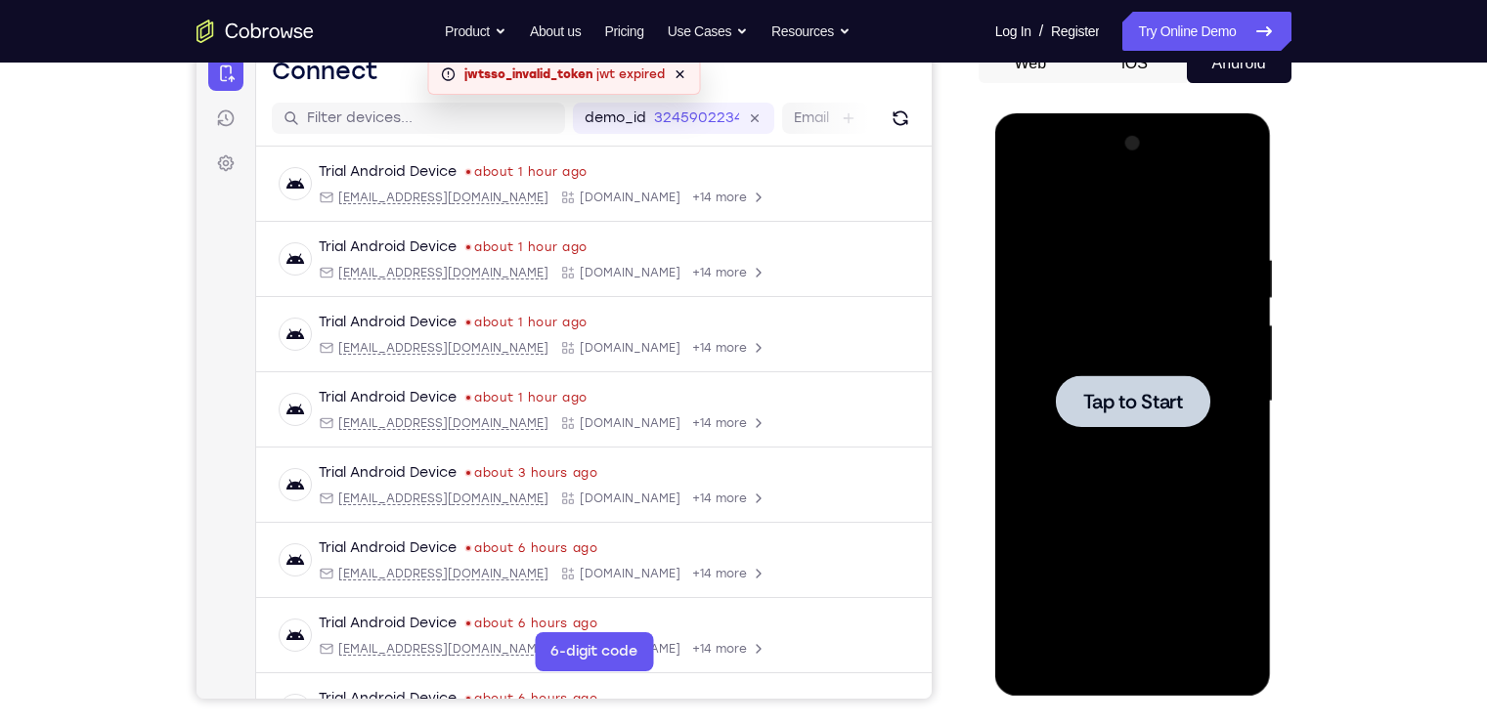
click at [1166, 399] on span "Tap to Start" at bounding box center [1133, 402] width 100 height 20
click at [1136, 661] on div at bounding box center [1133, 401] width 246 height 547
click at [1212, 576] on div at bounding box center [1133, 401] width 246 height 547
click at [1064, 211] on div at bounding box center [1133, 401] width 246 height 547
click at [1217, 401] on div at bounding box center [1133, 401] width 246 height 547
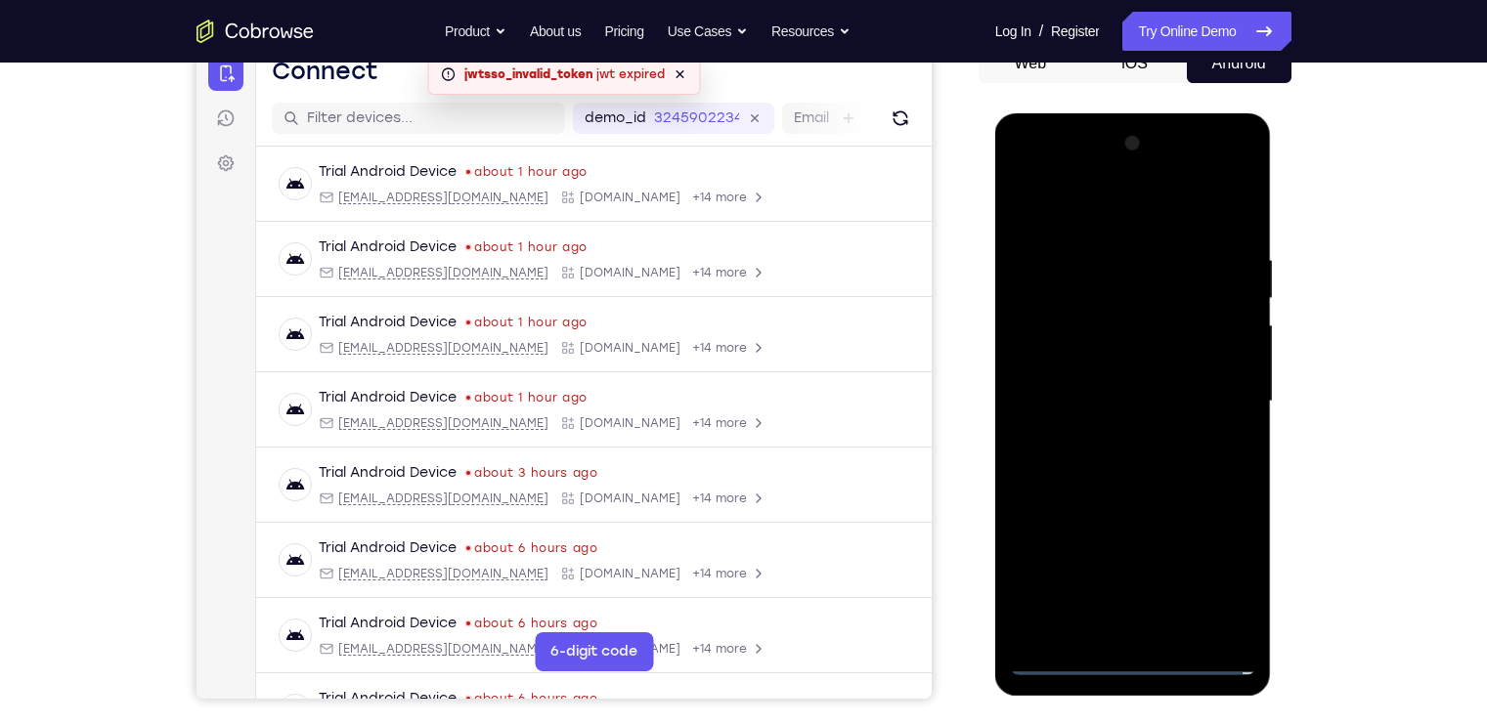
click at [1104, 435] on div at bounding box center [1133, 401] width 246 height 547
click at [1109, 381] on div at bounding box center [1133, 401] width 246 height 547
click at [1109, 361] on div at bounding box center [1133, 401] width 246 height 547
click at [1157, 405] on div at bounding box center [1133, 401] width 246 height 547
click at [1139, 464] on div at bounding box center [1133, 401] width 246 height 547
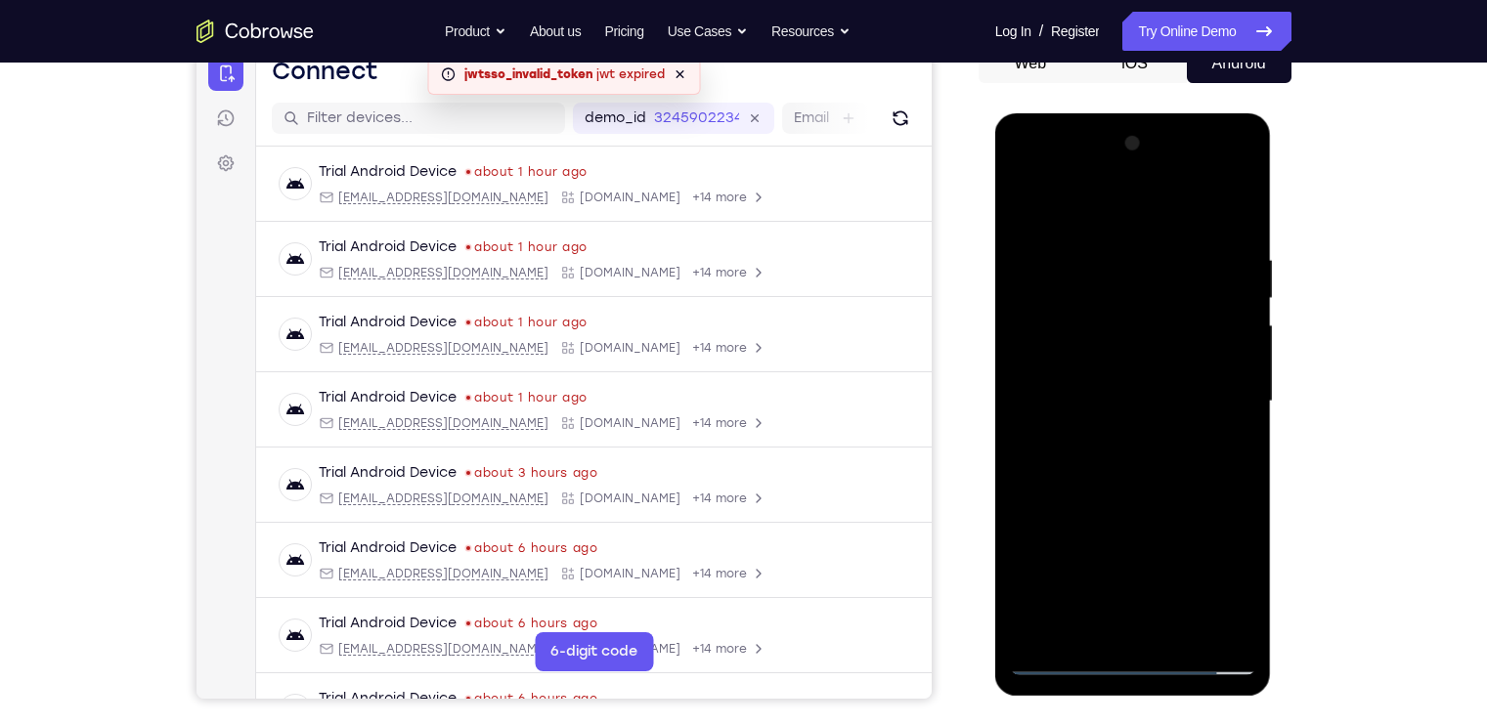
click at [1124, 452] on div at bounding box center [1133, 401] width 246 height 547
click at [1180, 629] on div at bounding box center [1133, 401] width 246 height 547
click at [1112, 500] on div at bounding box center [1133, 401] width 246 height 547
click at [1099, 379] on div at bounding box center [1133, 401] width 246 height 547
click at [1056, 206] on div at bounding box center [1133, 401] width 246 height 547
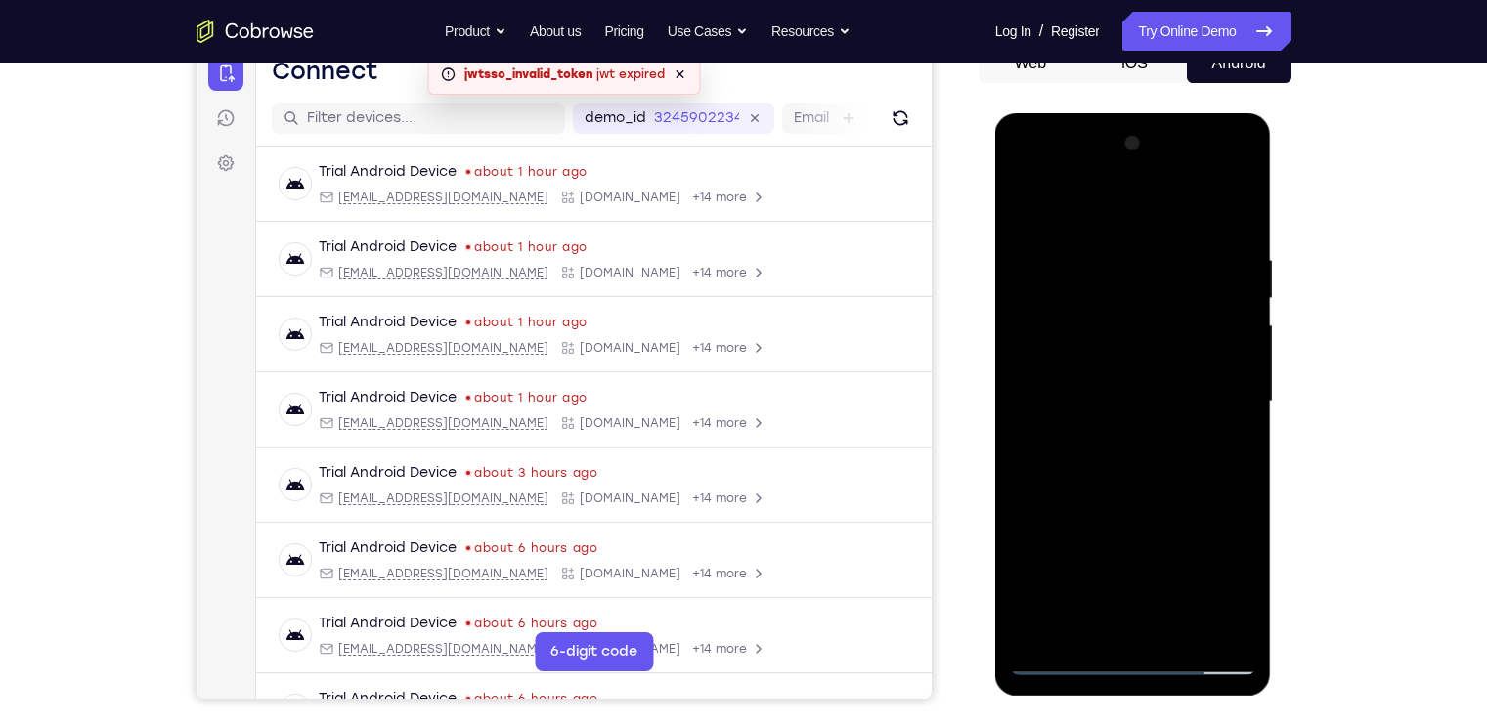
drag, startPoint x: 1111, startPoint y: 553, endPoint x: 1112, endPoint y: 480, distance: 73.3
click at [1112, 480] on div at bounding box center [1133, 401] width 246 height 547
drag, startPoint x: 1208, startPoint y: 479, endPoint x: 1170, endPoint y: 357, distance: 128.0
click at [1170, 357] on div at bounding box center [1133, 401] width 246 height 547
click at [1212, 433] on div at bounding box center [1133, 401] width 246 height 547
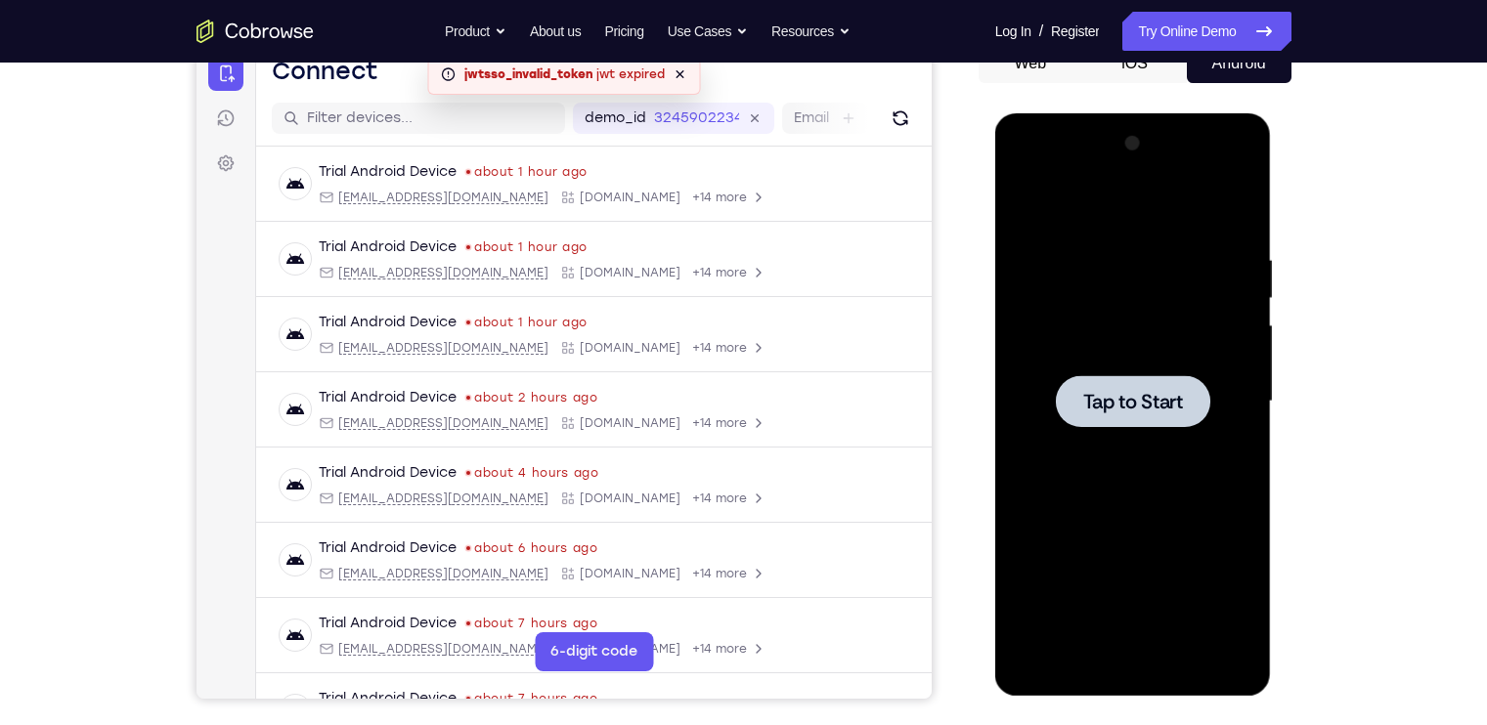
click at [1205, 332] on div at bounding box center [1133, 401] width 246 height 547
click at [1123, 659] on div at bounding box center [1133, 401] width 246 height 547
click at [1134, 654] on div at bounding box center [1133, 401] width 246 height 547
click at [1220, 582] on div at bounding box center [1133, 401] width 246 height 547
click at [1048, 200] on div at bounding box center [1133, 401] width 246 height 547
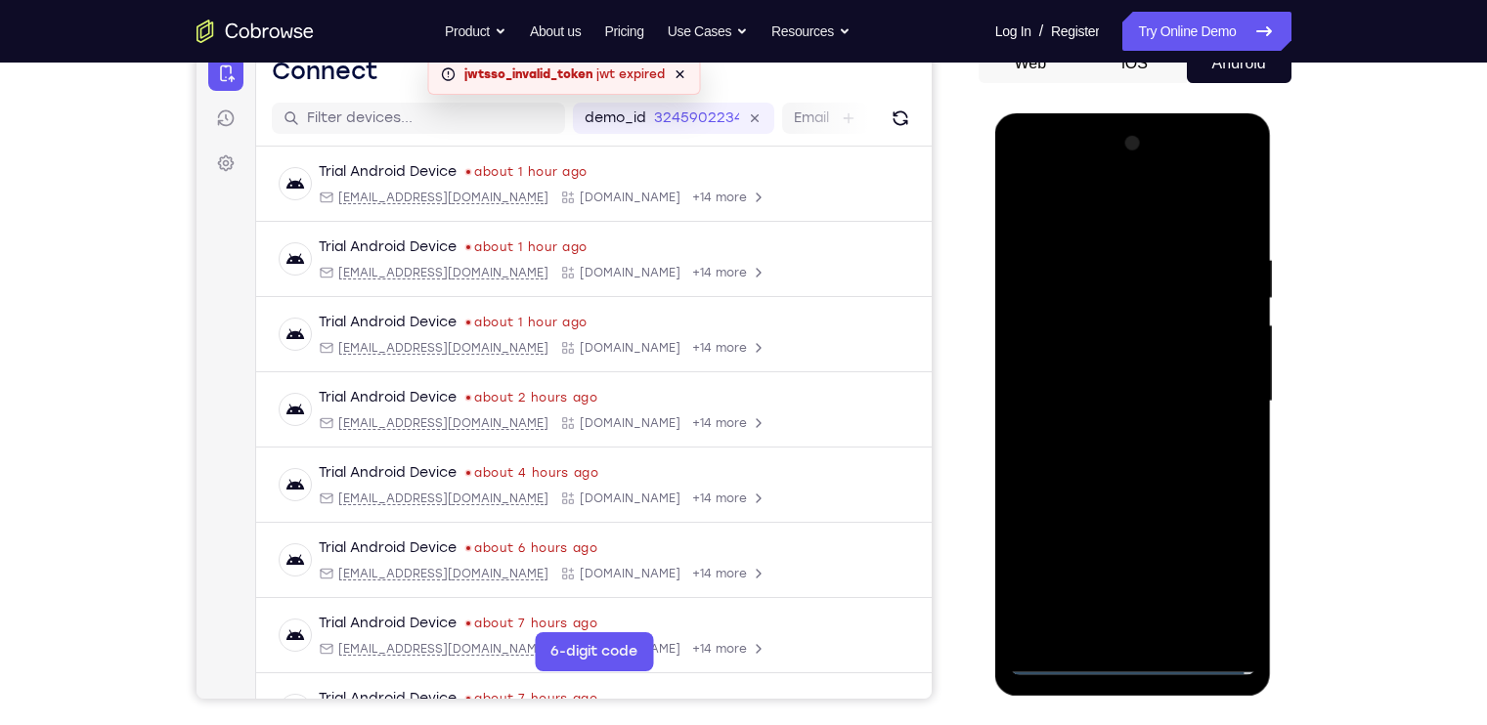
click at [1210, 393] on div at bounding box center [1133, 401] width 246 height 547
click at [1116, 438] on div at bounding box center [1133, 401] width 246 height 547
click at [1105, 386] on div at bounding box center [1133, 401] width 246 height 547
click at [1102, 357] on div at bounding box center [1133, 401] width 246 height 547
click at [1132, 399] on div at bounding box center [1133, 401] width 246 height 547
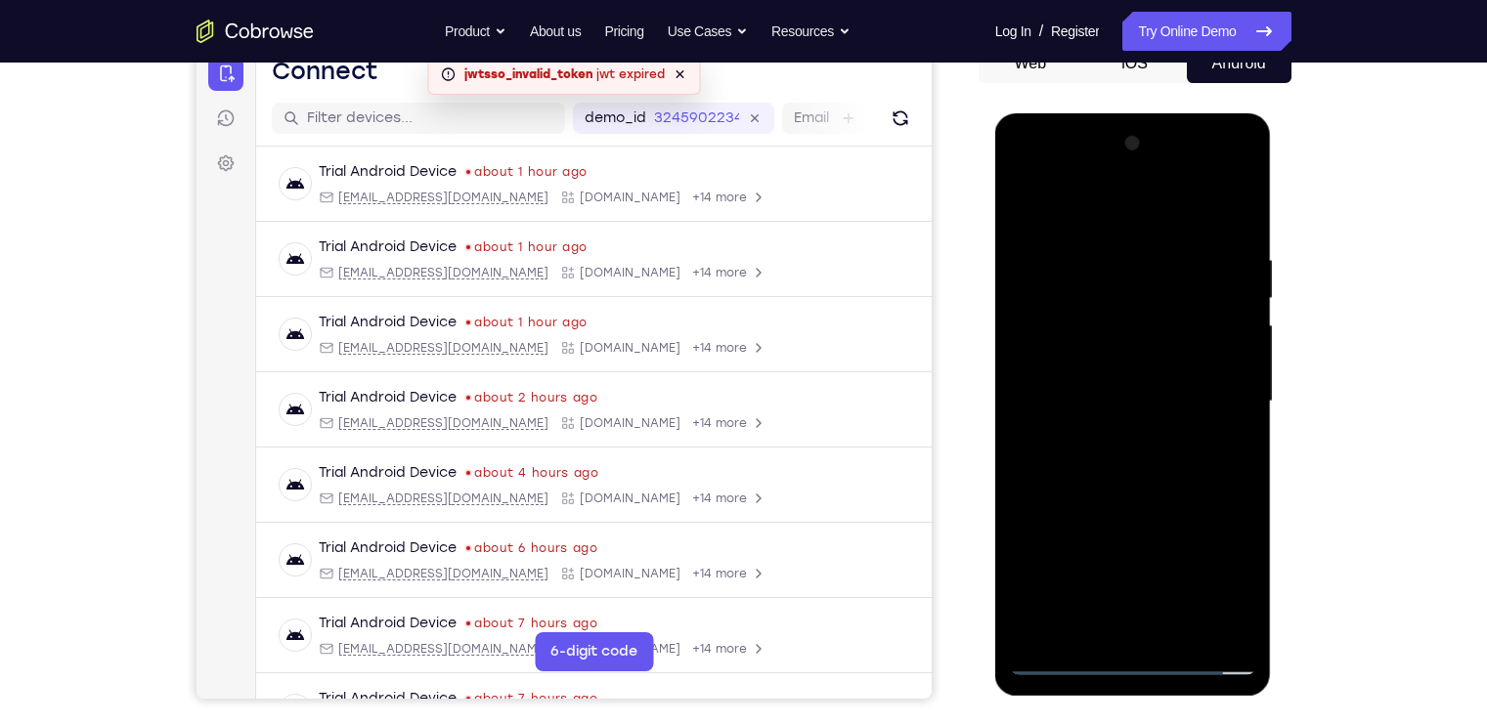
click at [1156, 467] on div at bounding box center [1133, 401] width 246 height 547
drag, startPoint x: 1115, startPoint y: 215, endPoint x: 1111, endPoint y: 179, distance: 36.4
click at [1111, 179] on div at bounding box center [1133, 401] width 246 height 547
click at [1163, 477] on div at bounding box center [1133, 401] width 246 height 547
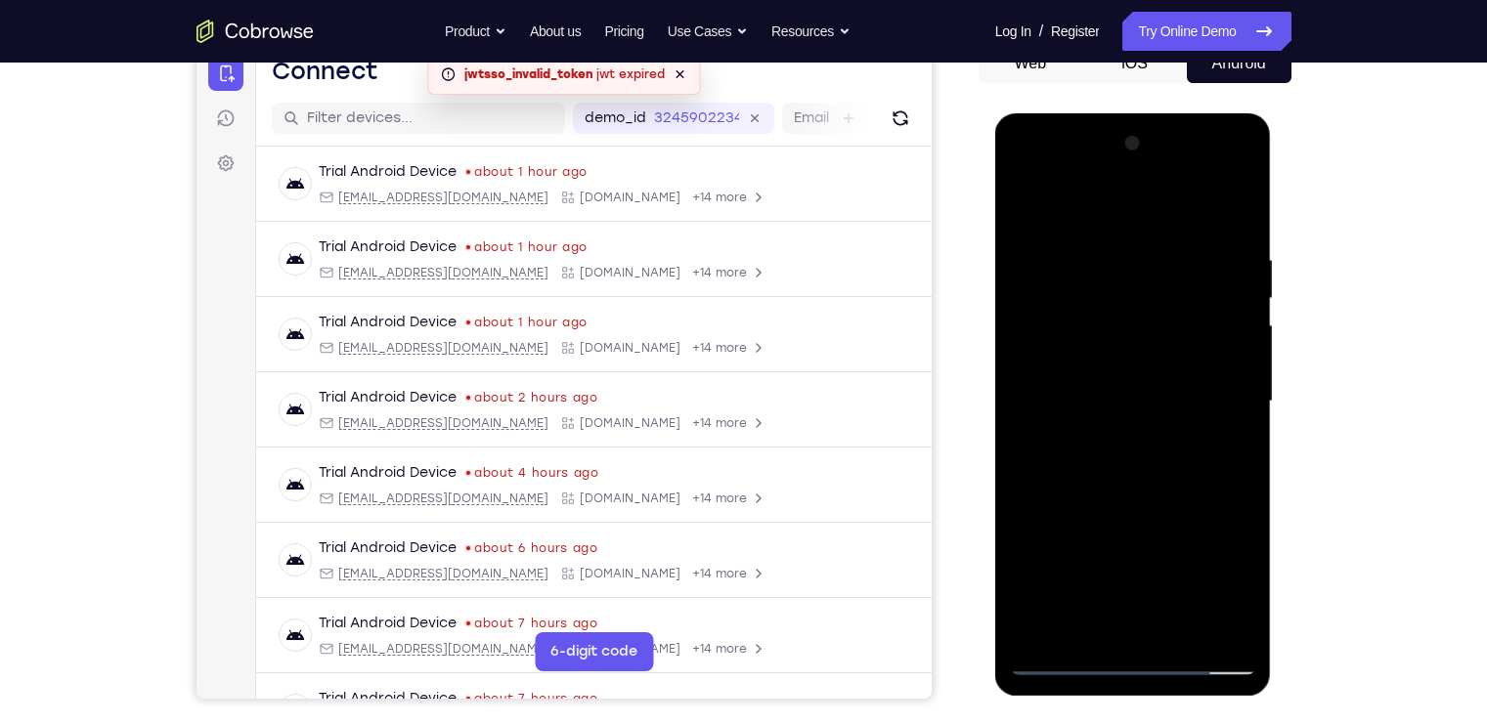
click at [1232, 230] on div at bounding box center [1133, 401] width 246 height 547
click at [1231, 288] on div at bounding box center [1133, 401] width 246 height 547
click at [1231, 204] on div at bounding box center [1133, 401] width 246 height 547
drag, startPoint x: 1224, startPoint y: 246, endPoint x: 1104, endPoint y: 246, distance: 119.2
click at [1104, 246] on div at bounding box center [1133, 401] width 246 height 547
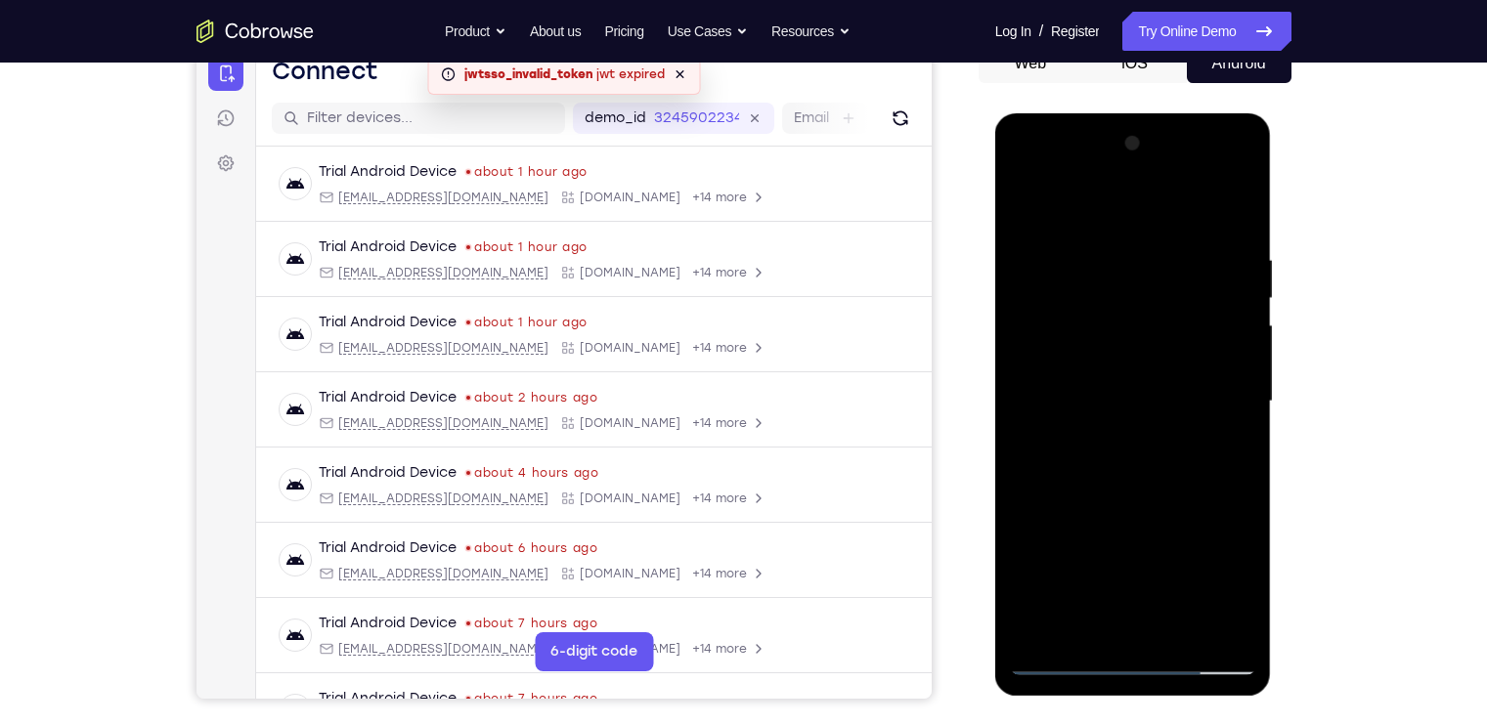
drag, startPoint x: 1223, startPoint y: 256, endPoint x: 1106, endPoint y: 264, distance: 116.6
click at [1106, 264] on div at bounding box center [1133, 401] width 246 height 547
click at [1178, 630] on div at bounding box center [1133, 401] width 246 height 547
click at [1178, 504] on div at bounding box center [1133, 401] width 246 height 547
drag, startPoint x: 1157, startPoint y: 555, endPoint x: 1129, endPoint y: 426, distance: 132.1
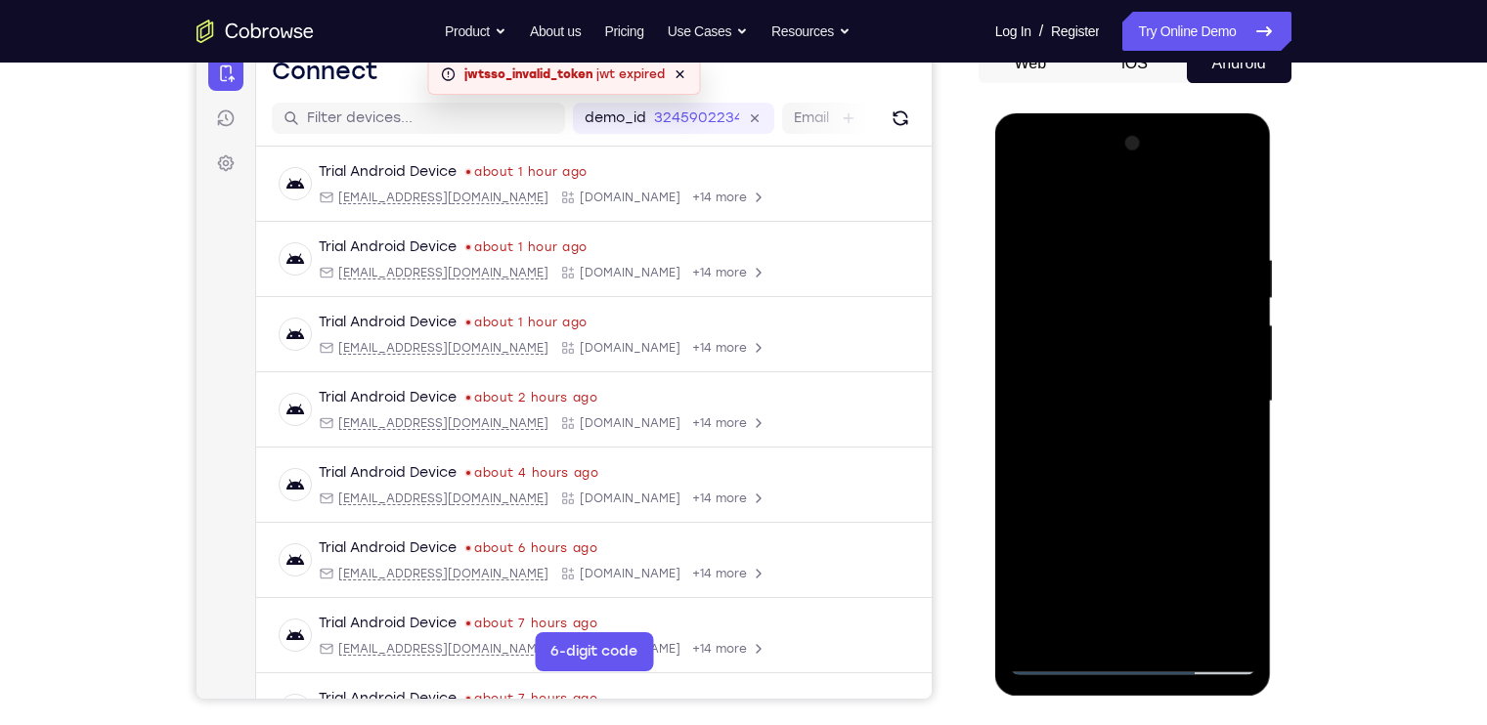
click at [1129, 426] on div at bounding box center [1133, 401] width 246 height 547
drag, startPoint x: 1132, startPoint y: 528, endPoint x: 1108, endPoint y: 388, distance: 141.7
click at [1108, 388] on div at bounding box center [1133, 401] width 246 height 547
drag, startPoint x: 1116, startPoint y: 533, endPoint x: 1086, endPoint y: 360, distance: 175.6
click at [1086, 360] on div at bounding box center [1133, 401] width 246 height 547
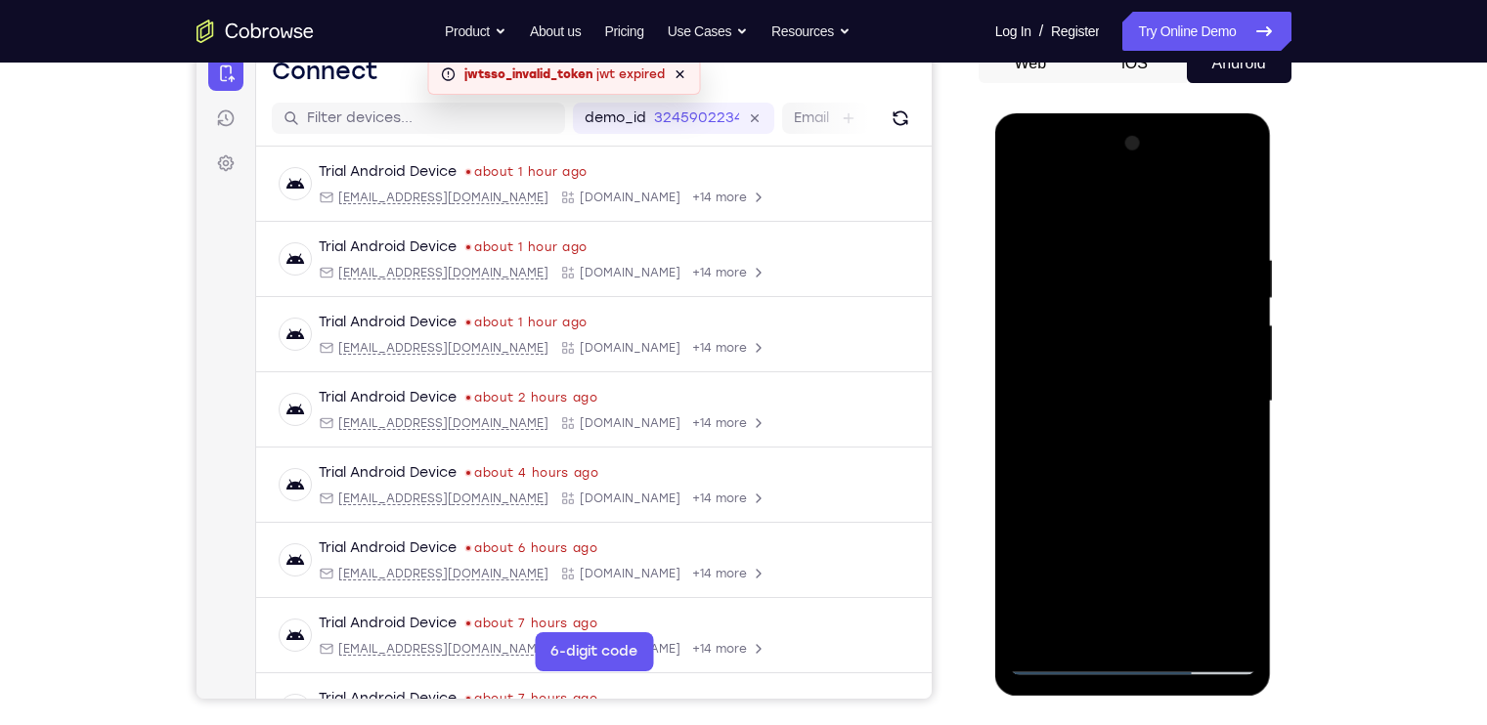
drag, startPoint x: 1134, startPoint y: 572, endPoint x: 1113, endPoint y: 455, distance: 118.1
click at [1113, 455] on div at bounding box center [1133, 401] width 246 height 547
drag, startPoint x: 1133, startPoint y: 580, endPoint x: 1097, endPoint y: 396, distance: 187.3
click at [1097, 396] on div at bounding box center [1133, 401] width 246 height 547
drag, startPoint x: 1136, startPoint y: 577, endPoint x: 1088, endPoint y: 448, distance: 137.6
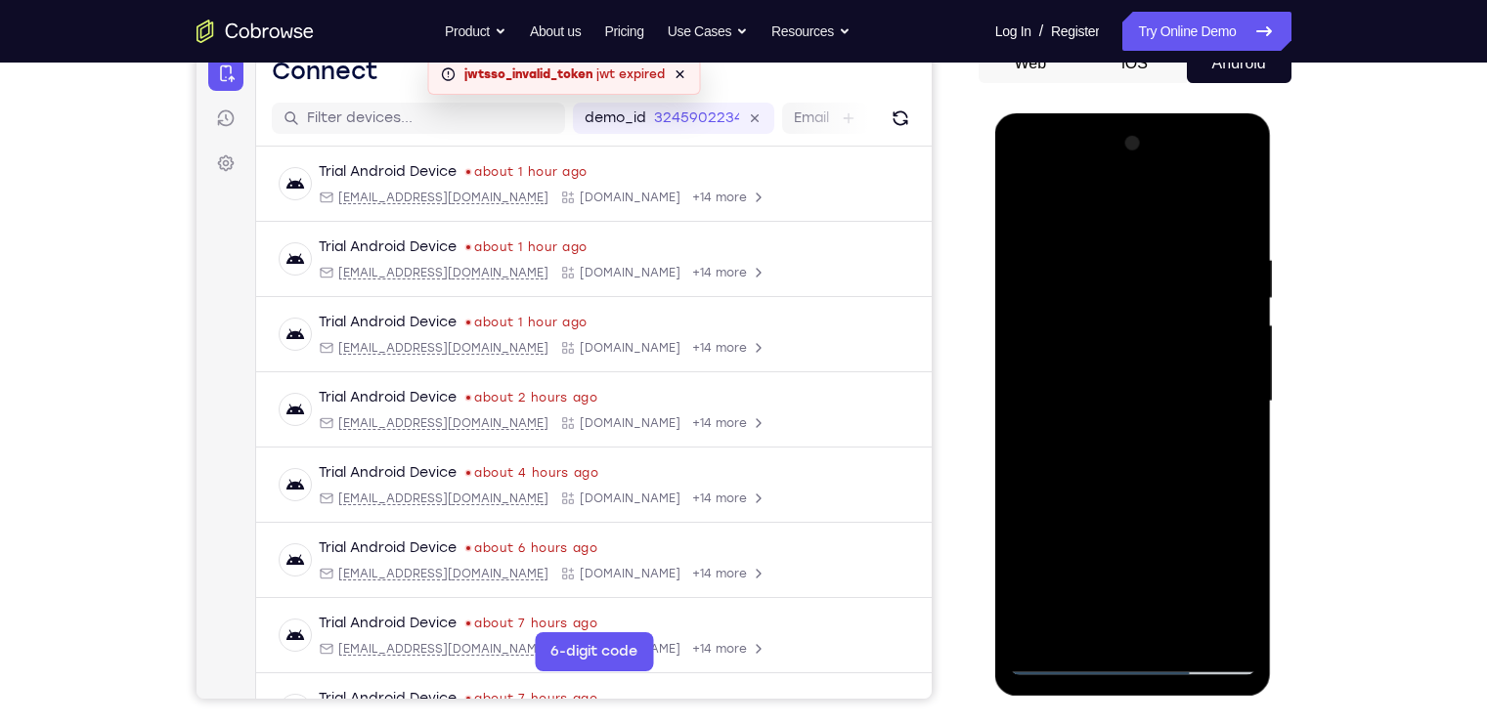
click at [1088, 448] on div at bounding box center [1133, 401] width 246 height 547
drag, startPoint x: 1179, startPoint y: 540, endPoint x: 1154, endPoint y: 363, distance: 179.5
click at [1154, 363] on div at bounding box center [1133, 401] width 246 height 547
drag, startPoint x: 1156, startPoint y: 570, endPoint x: 1126, endPoint y: 447, distance: 126.8
click at [1126, 447] on div at bounding box center [1133, 401] width 246 height 547
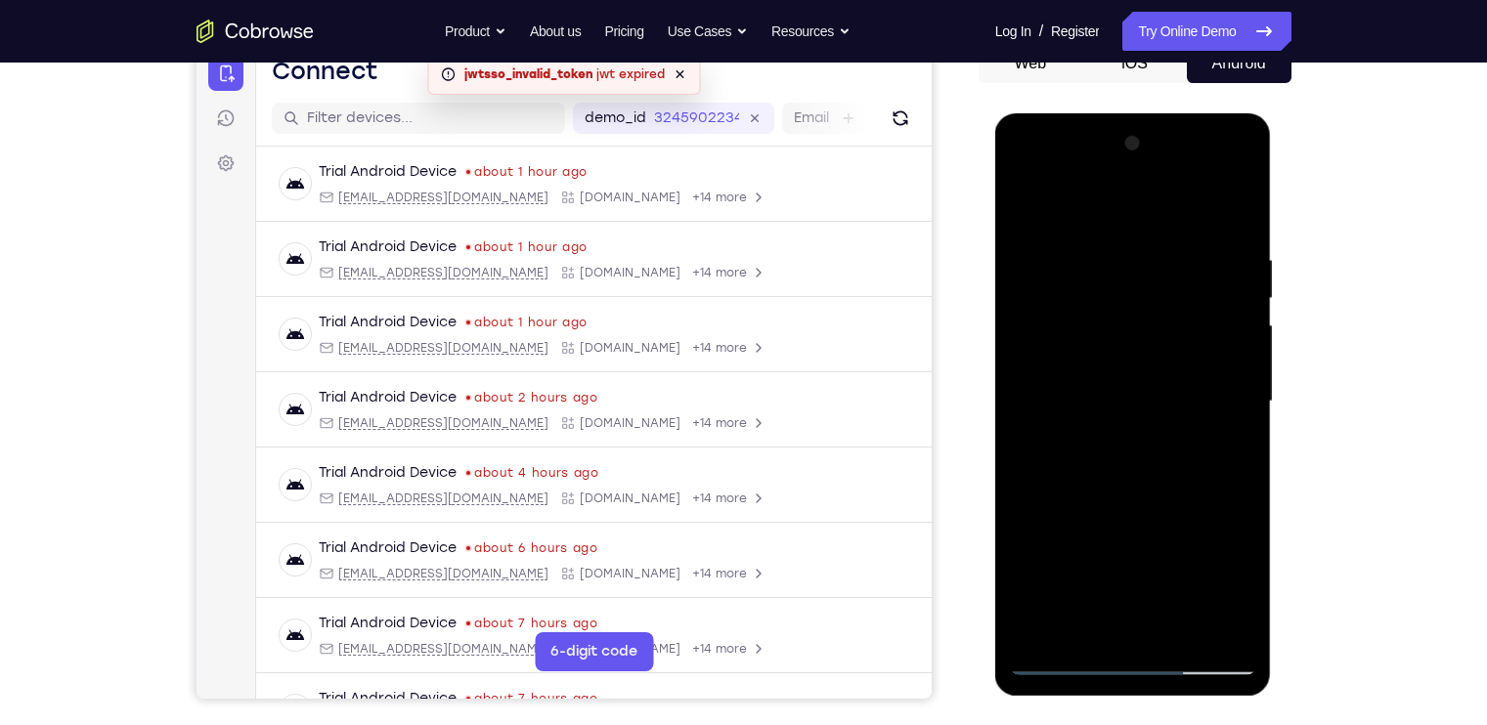
drag, startPoint x: 1135, startPoint y: 586, endPoint x: 1100, endPoint y: 399, distance: 190.7
click at [1100, 399] on div at bounding box center [1133, 401] width 246 height 547
drag, startPoint x: 1114, startPoint y: 531, endPoint x: 1075, endPoint y: 366, distance: 168.8
click at [1075, 366] on div at bounding box center [1133, 401] width 246 height 547
drag, startPoint x: 1124, startPoint y: 591, endPoint x: 1080, endPoint y: 455, distance: 142.8
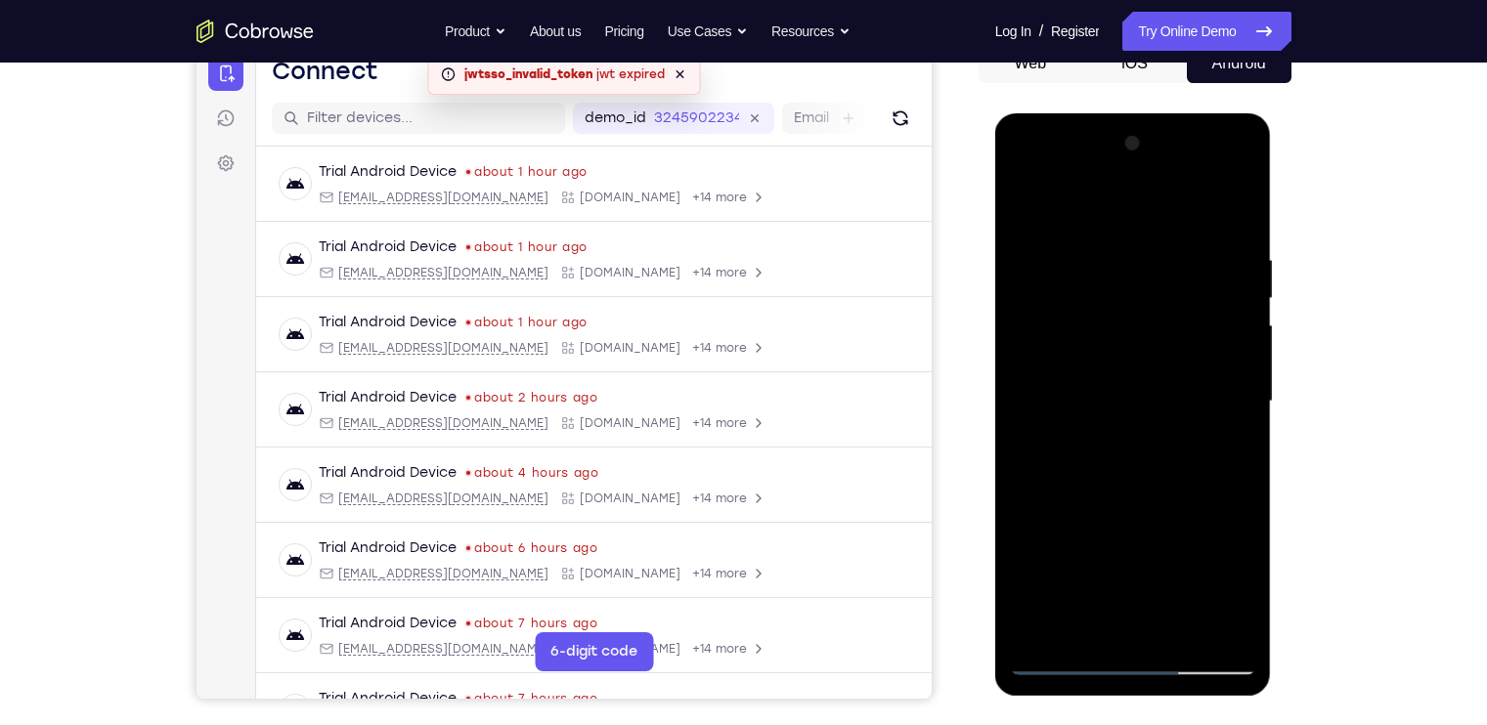
click at [1080, 455] on div at bounding box center [1133, 401] width 246 height 547
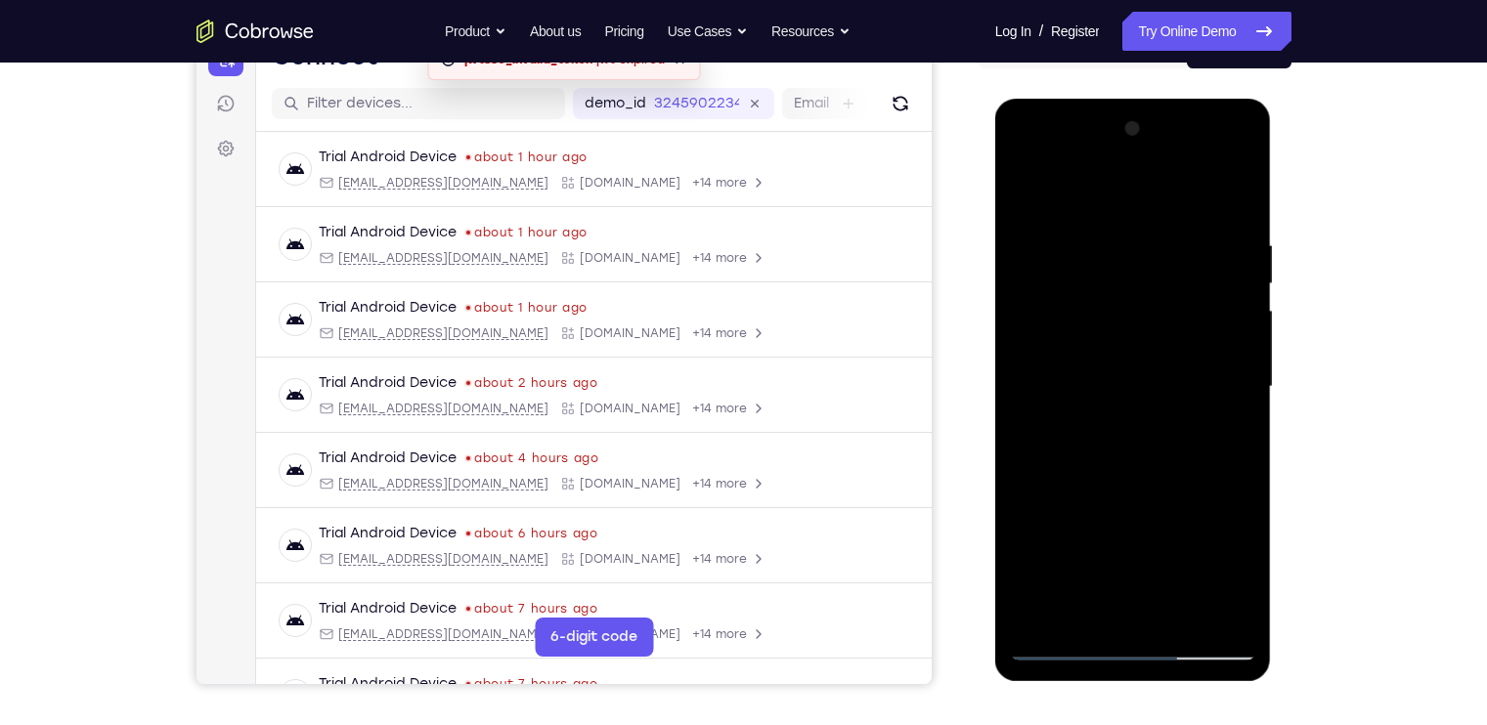
scroll to position [230, 0]
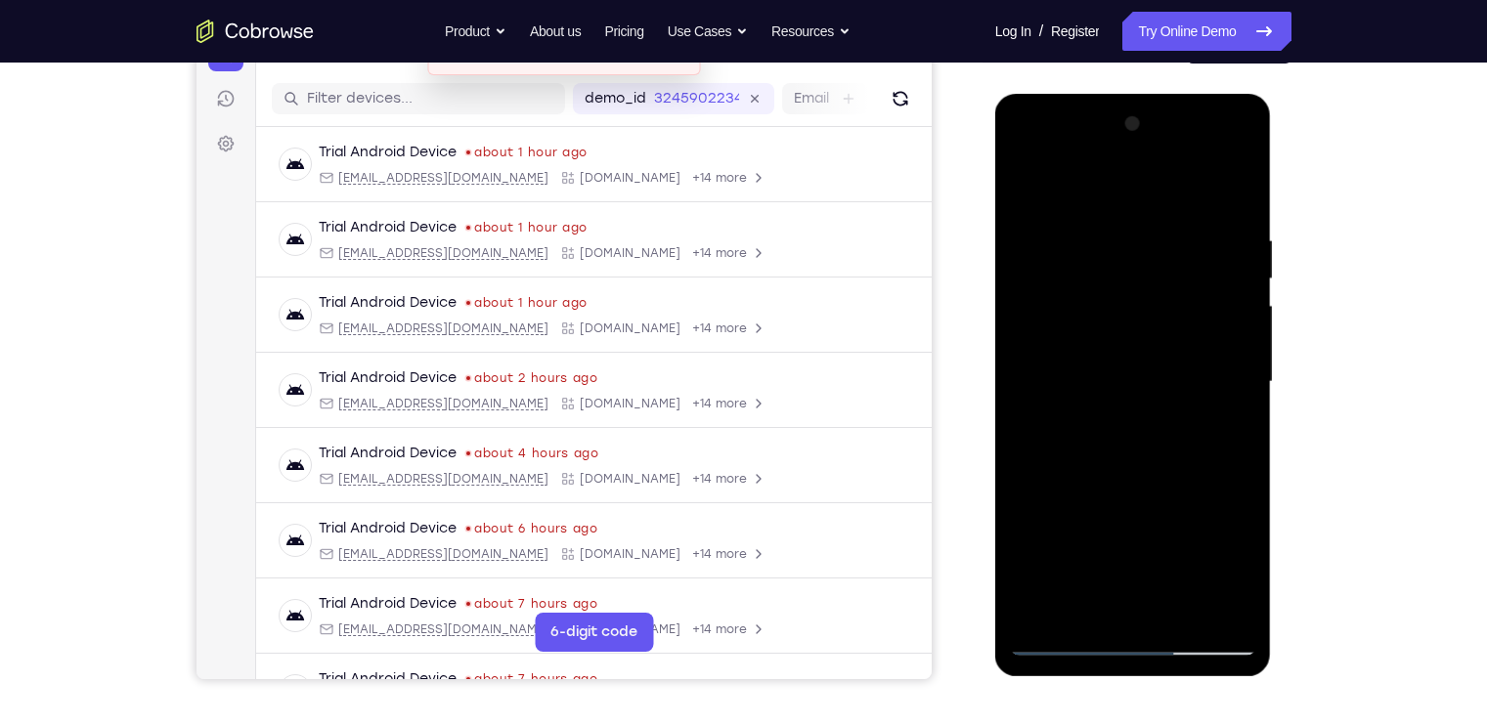
click at [1041, 604] on div at bounding box center [1133, 381] width 246 height 547
click at [1353, 443] on div "Your Support Agent Your Customer Web iOS Android Next Steps We’d be happy to gi…" at bounding box center [743, 477] width 1251 height 1289
click at [1145, 221] on div at bounding box center [1133, 381] width 246 height 547
click at [1212, 215] on div at bounding box center [1133, 381] width 246 height 547
click at [1031, 214] on div at bounding box center [1133, 381] width 246 height 547
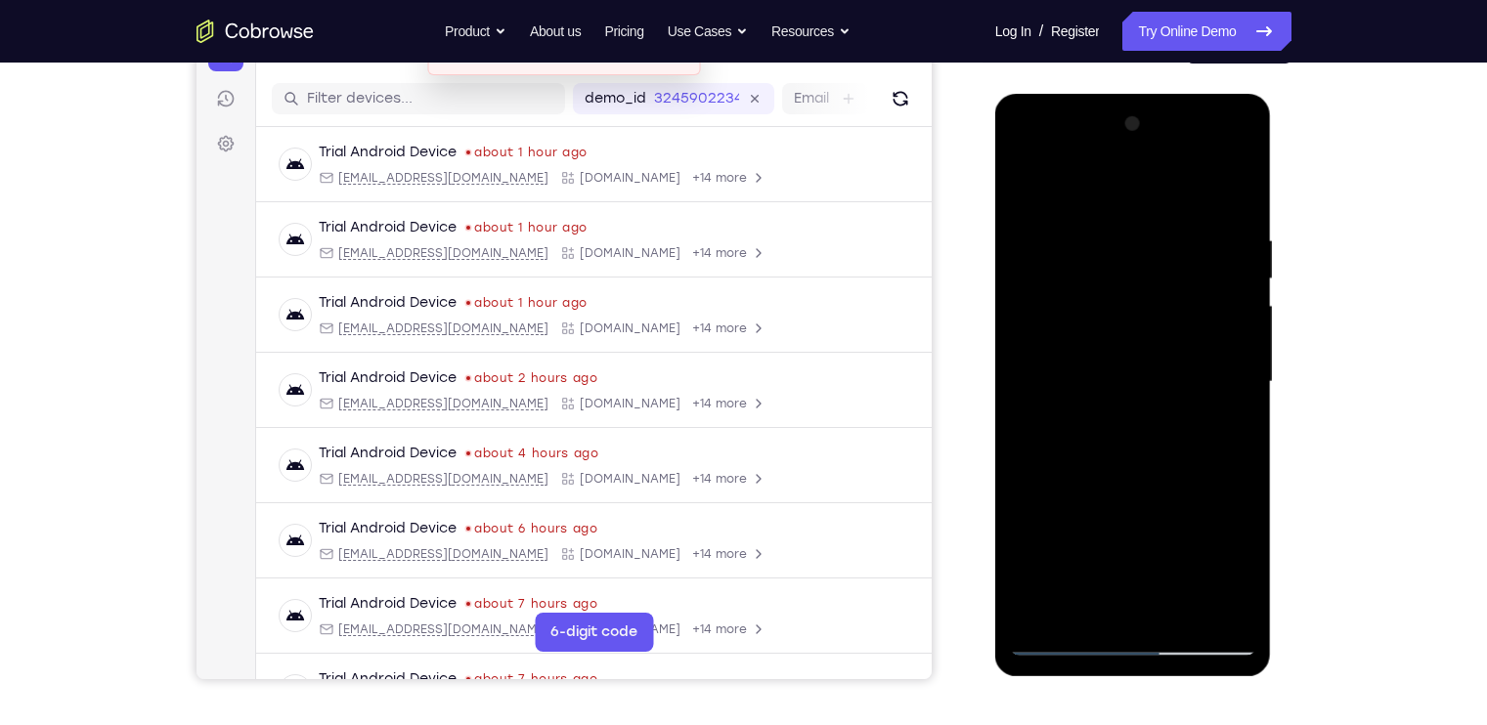
drag, startPoint x: 1147, startPoint y: 467, endPoint x: 1124, endPoint y: 156, distance: 311.7
click at [1124, 156] on div at bounding box center [1133, 381] width 246 height 547
drag, startPoint x: 1186, startPoint y: 513, endPoint x: 1153, endPoint y: 319, distance: 197.3
click at [1153, 319] on div at bounding box center [1133, 381] width 246 height 547
drag, startPoint x: 1150, startPoint y: 409, endPoint x: 1151, endPoint y: 260, distance: 148.6
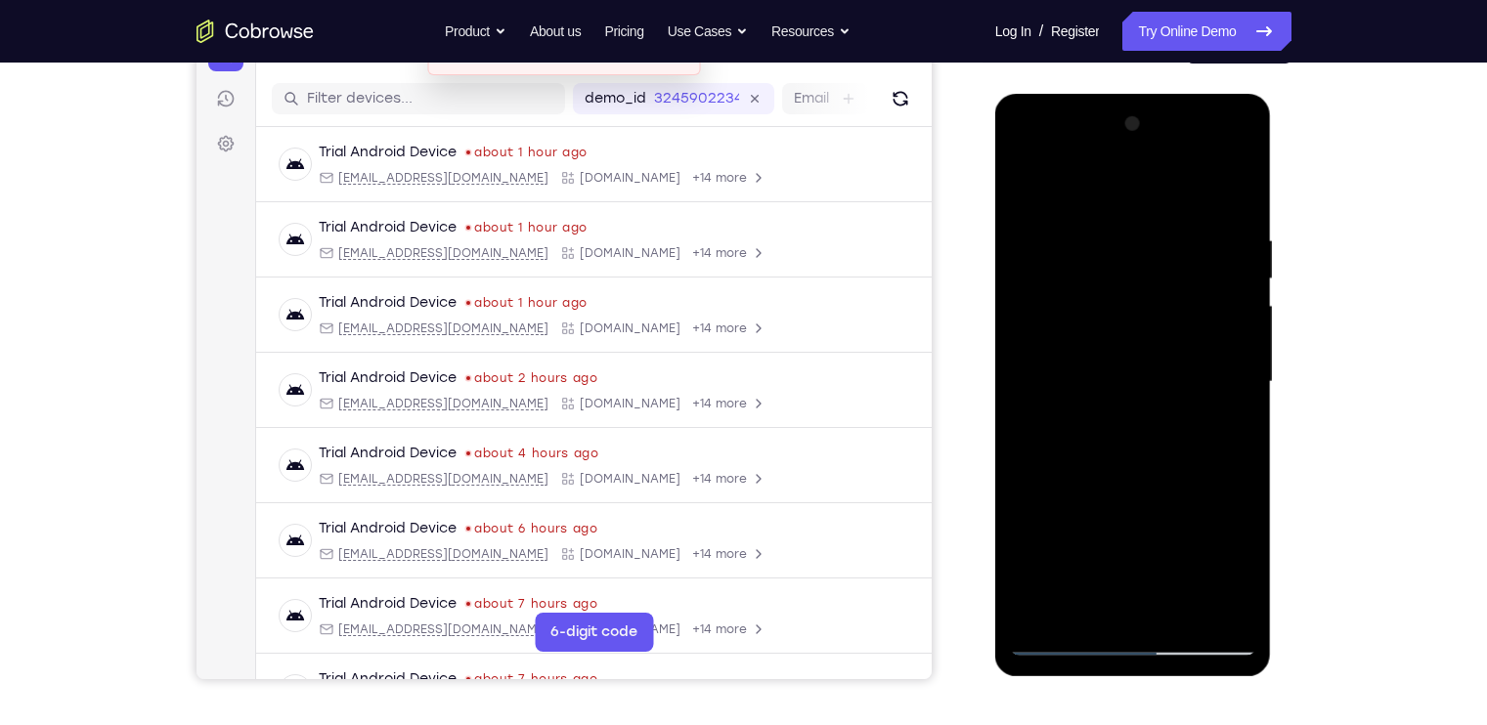
click at [1151, 260] on div at bounding box center [1133, 381] width 246 height 547
drag, startPoint x: 1163, startPoint y: 580, endPoint x: 1151, endPoint y: 467, distance: 113.0
click at [1151, 467] on div at bounding box center [1133, 381] width 246 height 547
drag, startPoint x: 1061, startPoint y: 555, endPoint x: 1077, endPoint y: 345, distance: 210.7
click at [1077, 345] on div at bounding box center [1133, 381] width 246 height 547
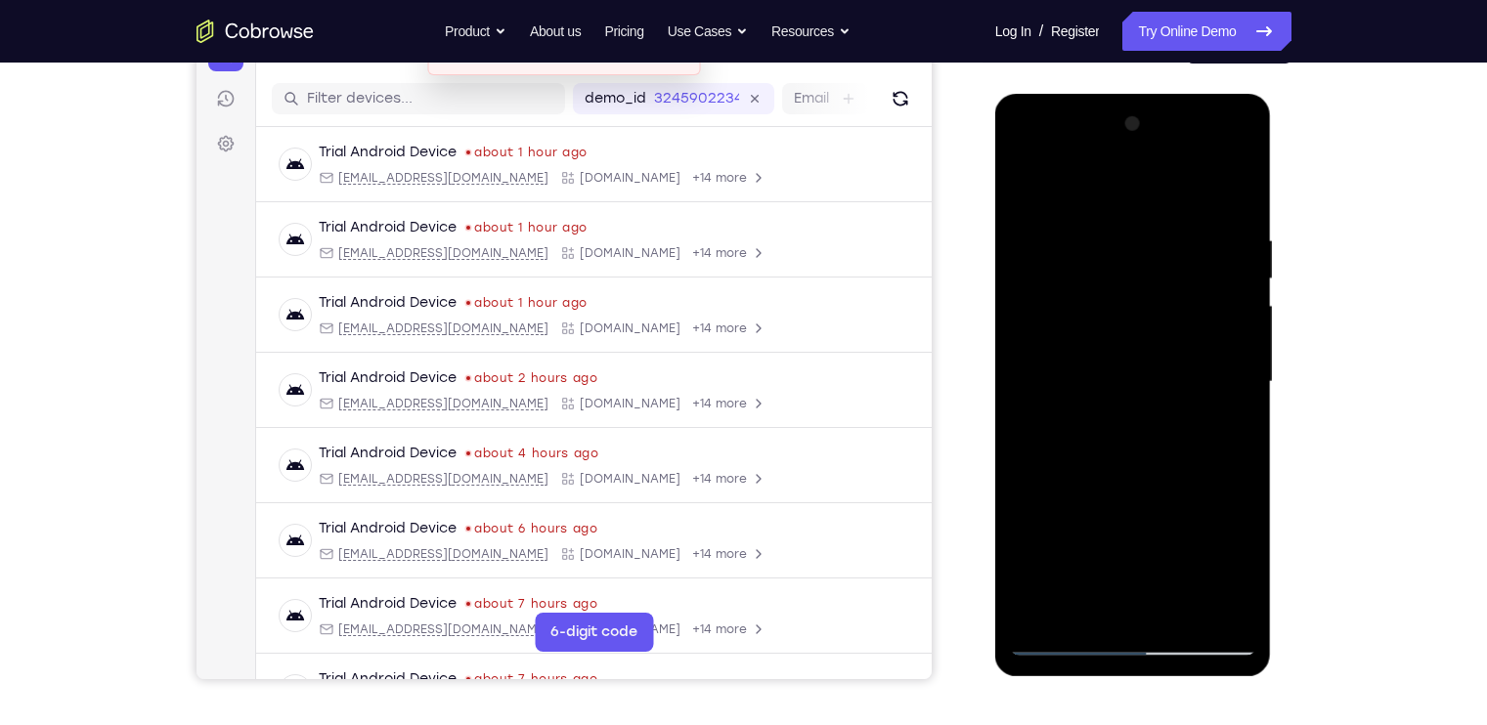
drag, startPoint x: 1180, startPoint y: 572, endPoint x: 1186, endPoint y: 417, distance: 154.6
click at [1186, 417] on div at bounding box center [1133, 381] width 246 height 547
